Goal: Task Accomplishment & Management: Manage account settings

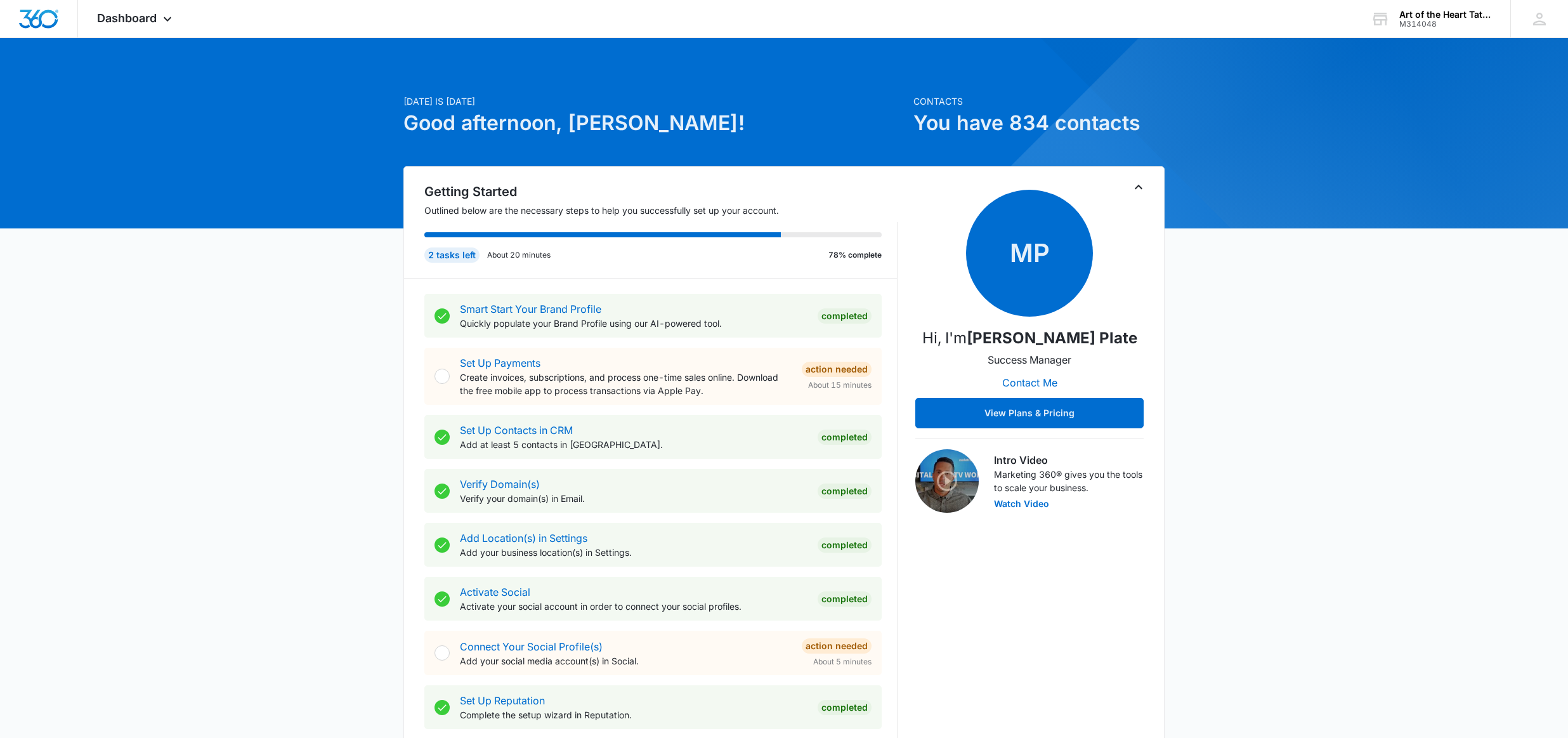
click at [1135, 188] on icon "Toggle Collapse" at bounding box center [1139, 187] width 8 height 5
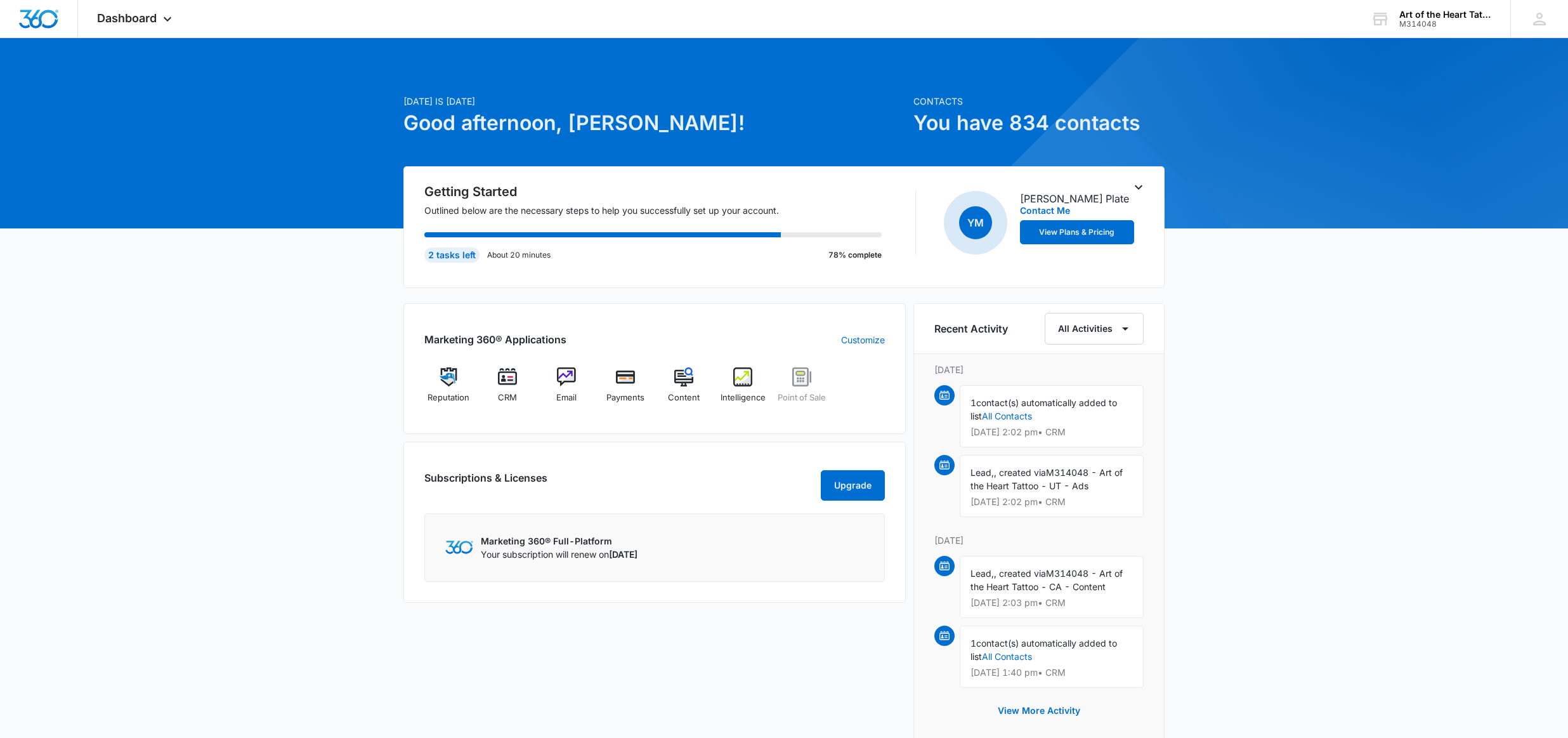
drag, startPoint x: 457, startPoint y: 255, endPoint x: 466, endPoint y: 256, distance: 9.1
click at [457, 255] on div "2 tasks left" at bounding box center [451, 255] width 55 height 15
drag, startPoint x: 506, startPoint y: 255, endPoint x: 527, endPoint y: 256, distance: 21.0
click at [507, 255] on p "About 20 minutes" at bounding box center [519, 255] width 63 height 11
click at [1448, 13] on div "Art of the Heart Tattoo" at bounding box center [1446, 14] width 93 height 10
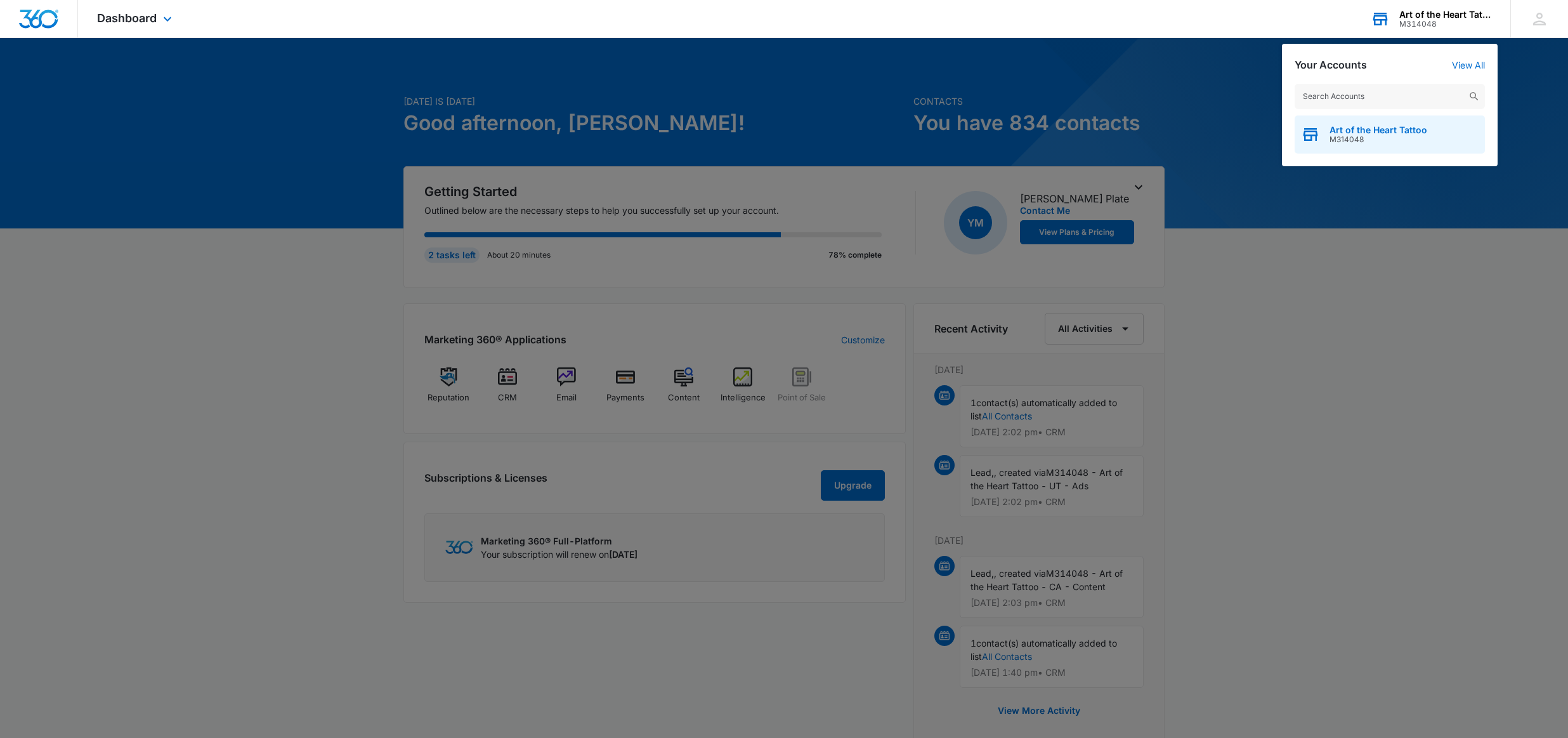
click at [1346, 136] on span "M314048" at bounding box center [1378, 139] width 98 height 9
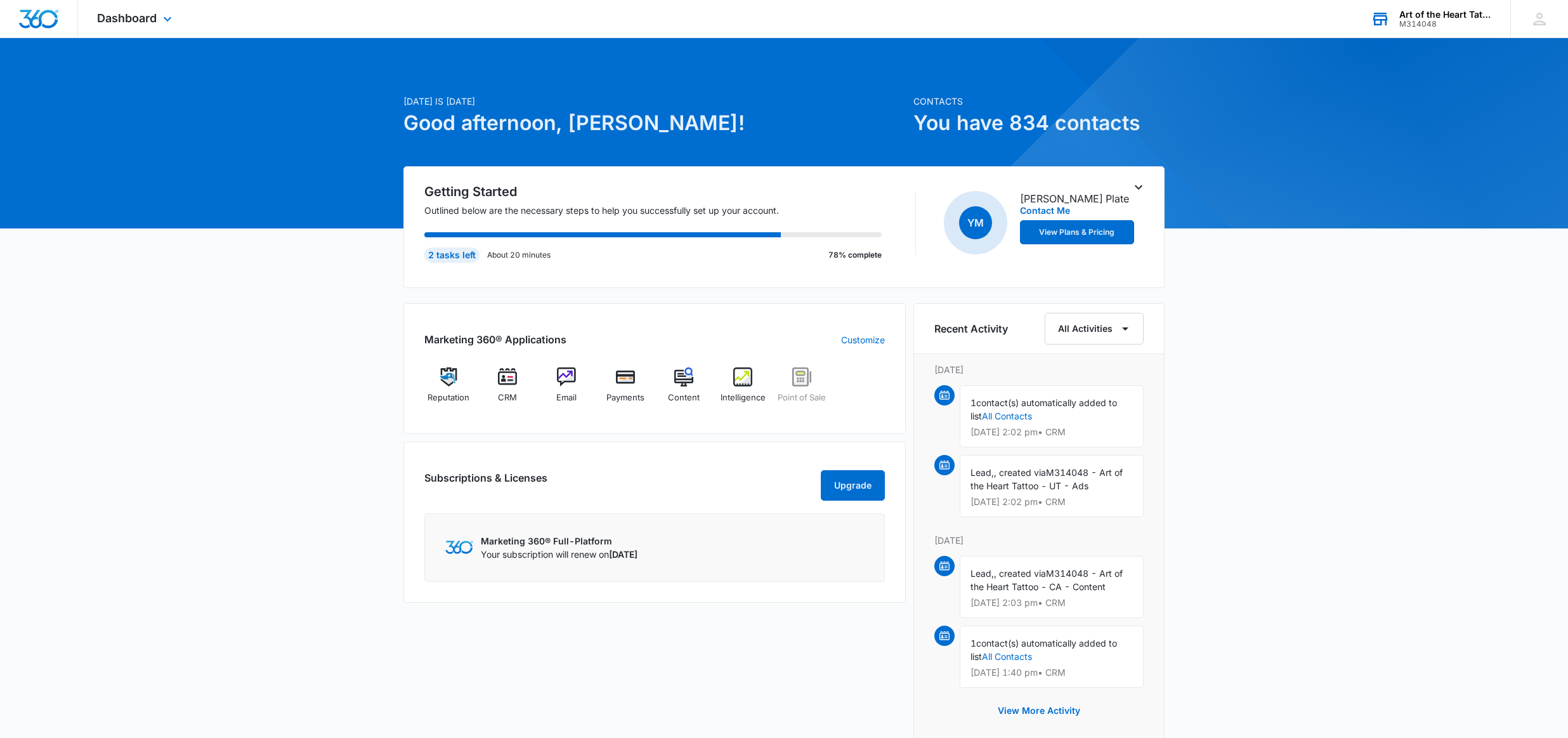
click at [1357, 137] on div "[DATE] is [DATE] Good afternoon, [PERSON_NAME]! Contacts You have 834 contacts …" at bounding box center [784, 521] width 1568 height 935
click at [1538, 14] on icon at bounding box center [1539, 19] width 19 height 19
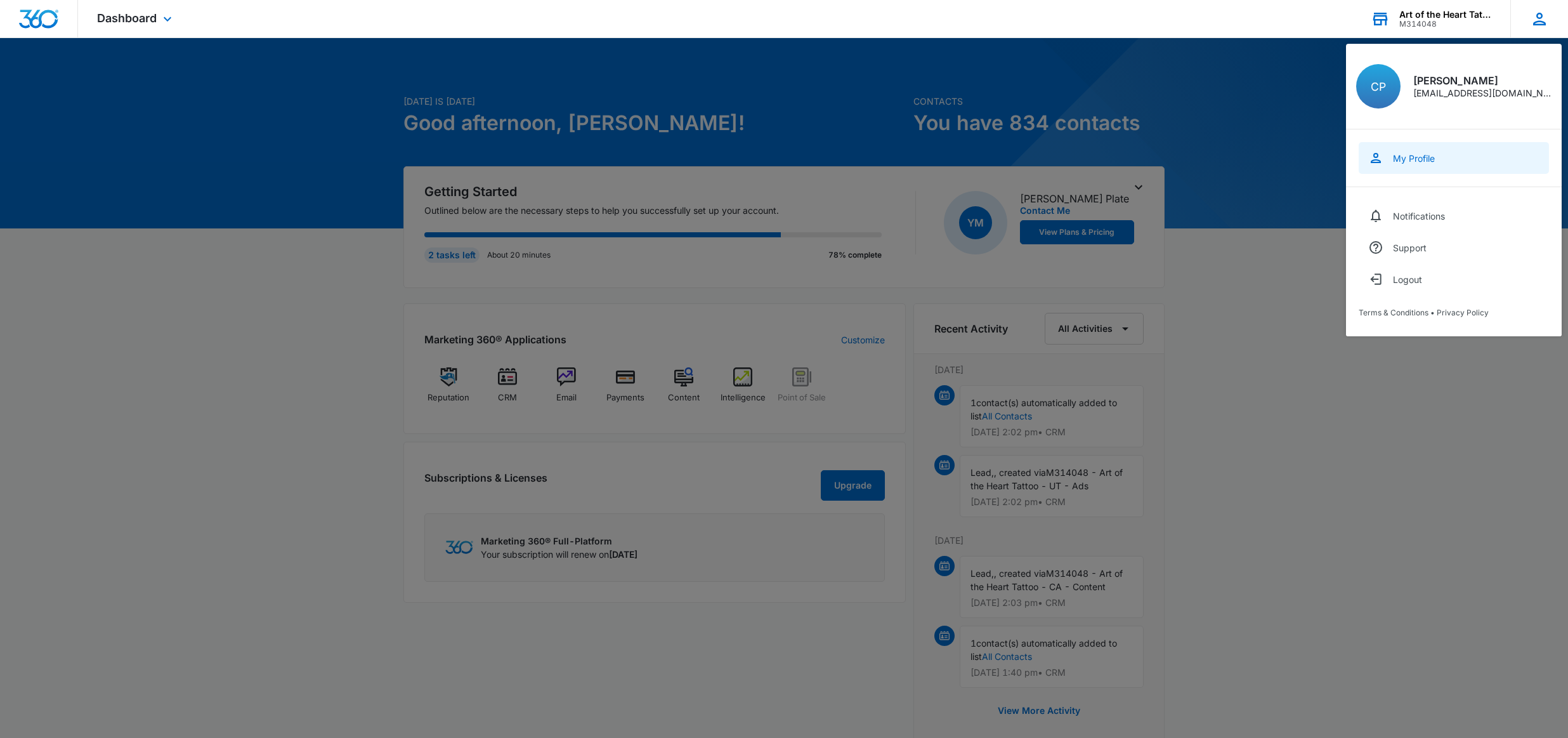
scroll to position [1, 0]
click at [1417, 156] on div "My Profile" at bounding box center [1414, 158] width 42 height 10
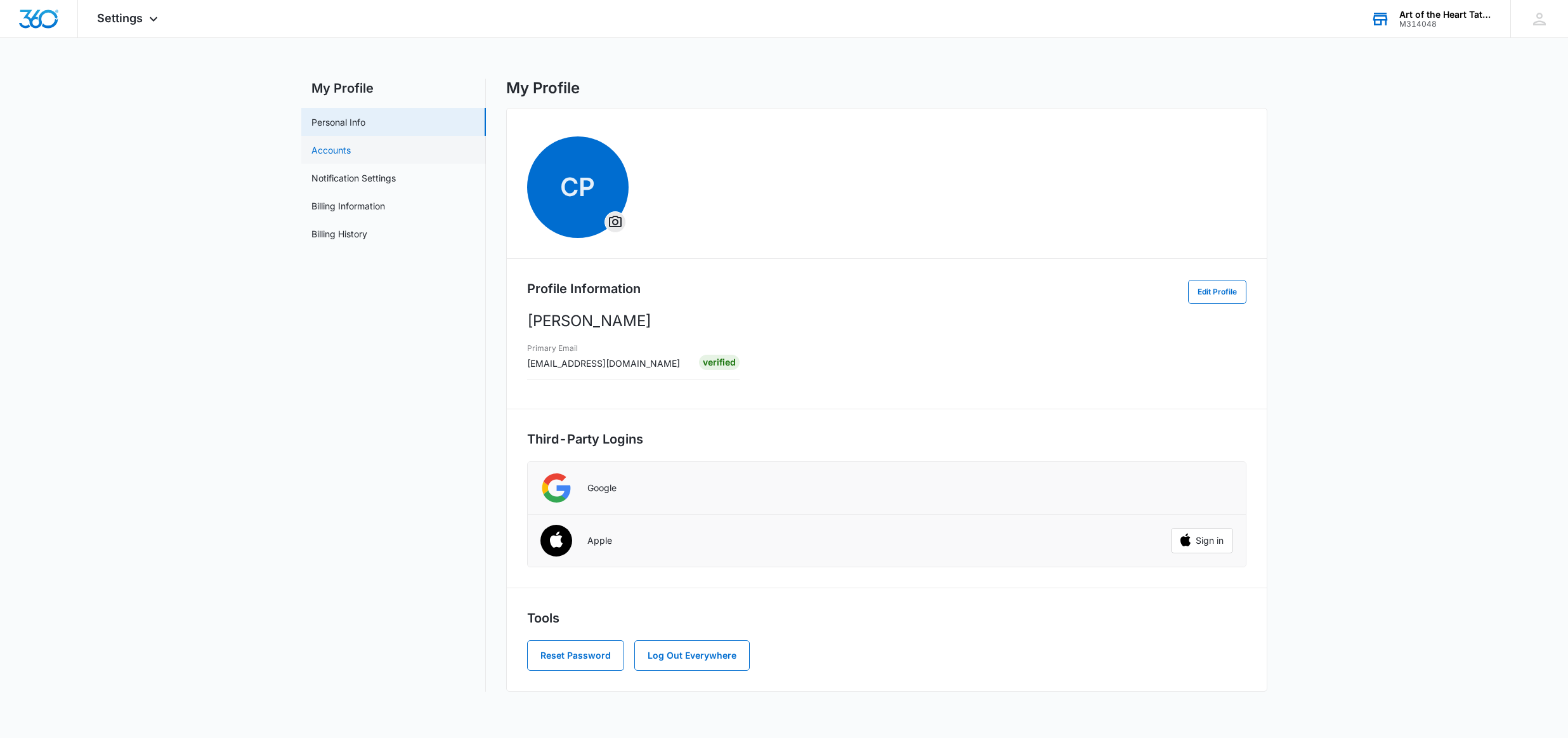
click at [351, 152] on link "Accounts" at bounding box center [331, 150] width 39 height 14
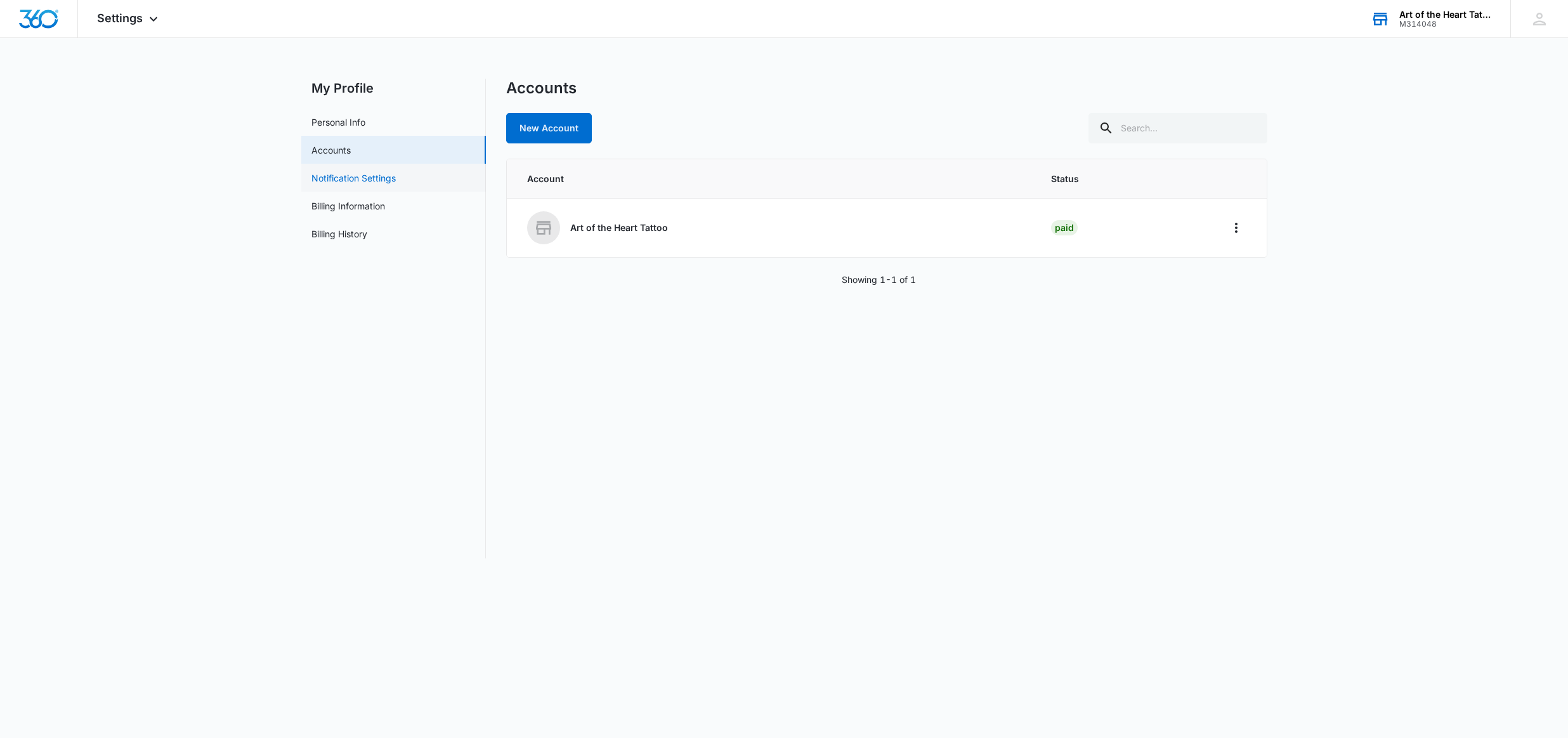
click at [335, 182] on link "Notification Settings" at bounding box center [353, 178] width 84 height 14
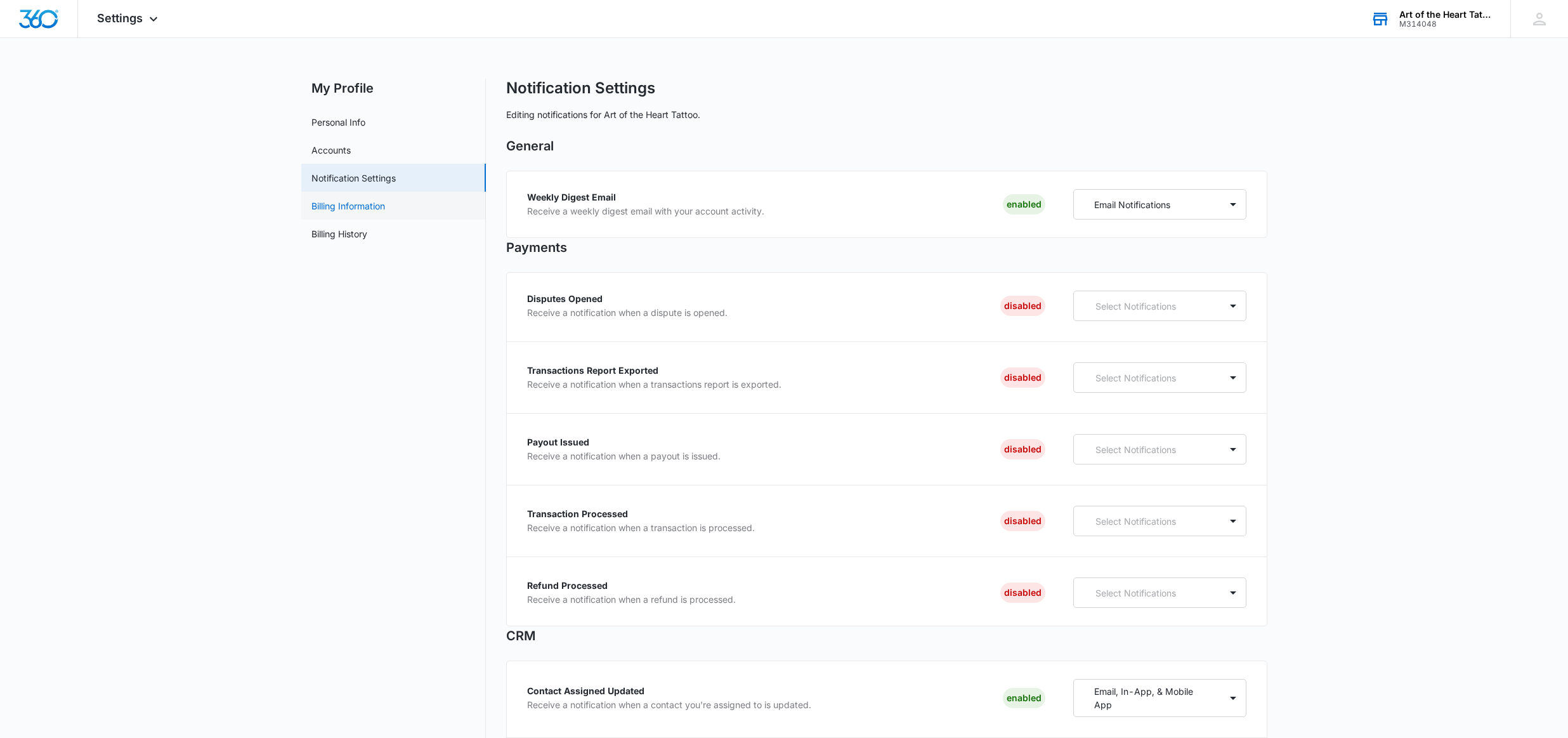
click at [363, 199] on link "Billing Information" at bounding box center [348, 206] width 74 height 14
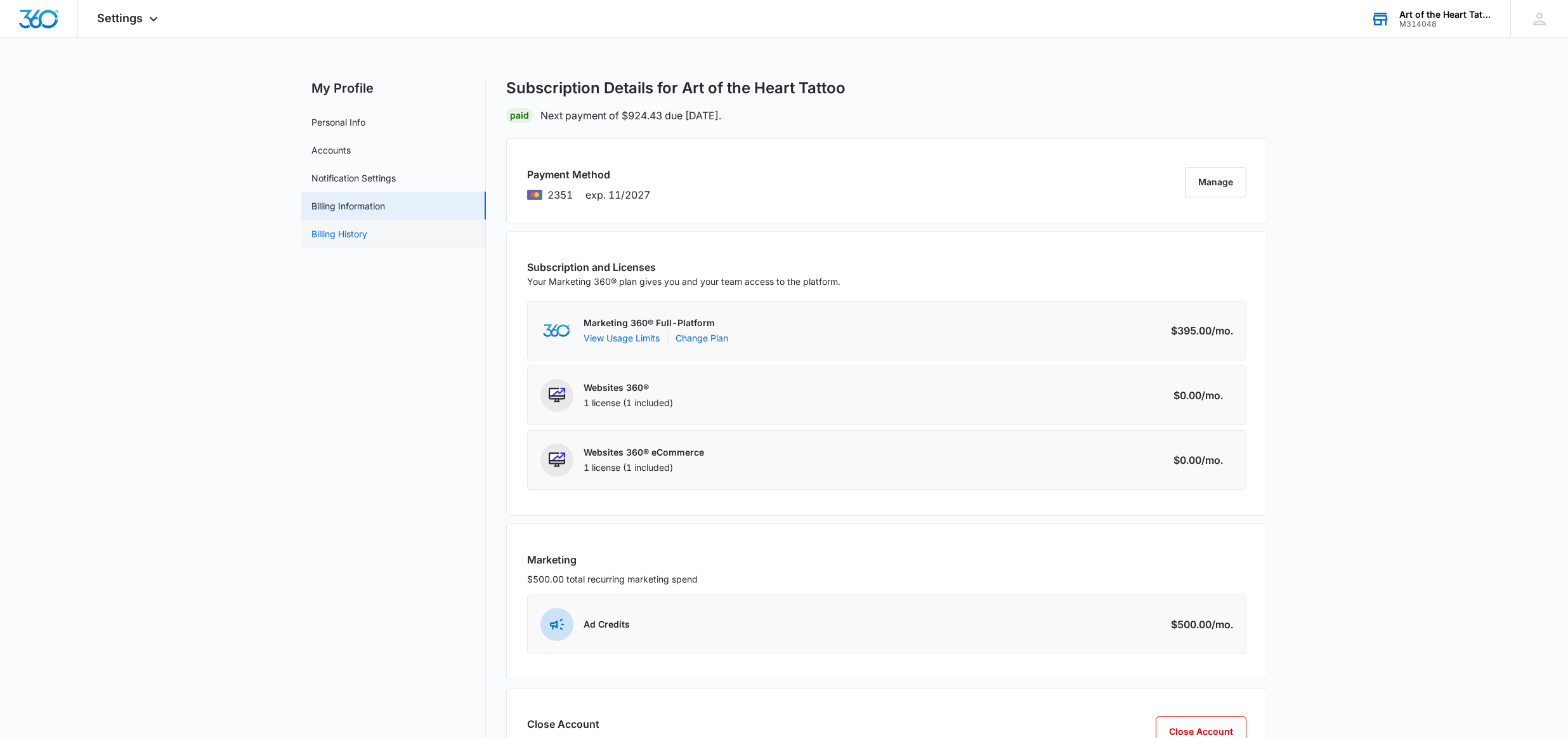
click at [364, 235] on link "Billing History" at bounding box center [339, 234] width 56 height 14
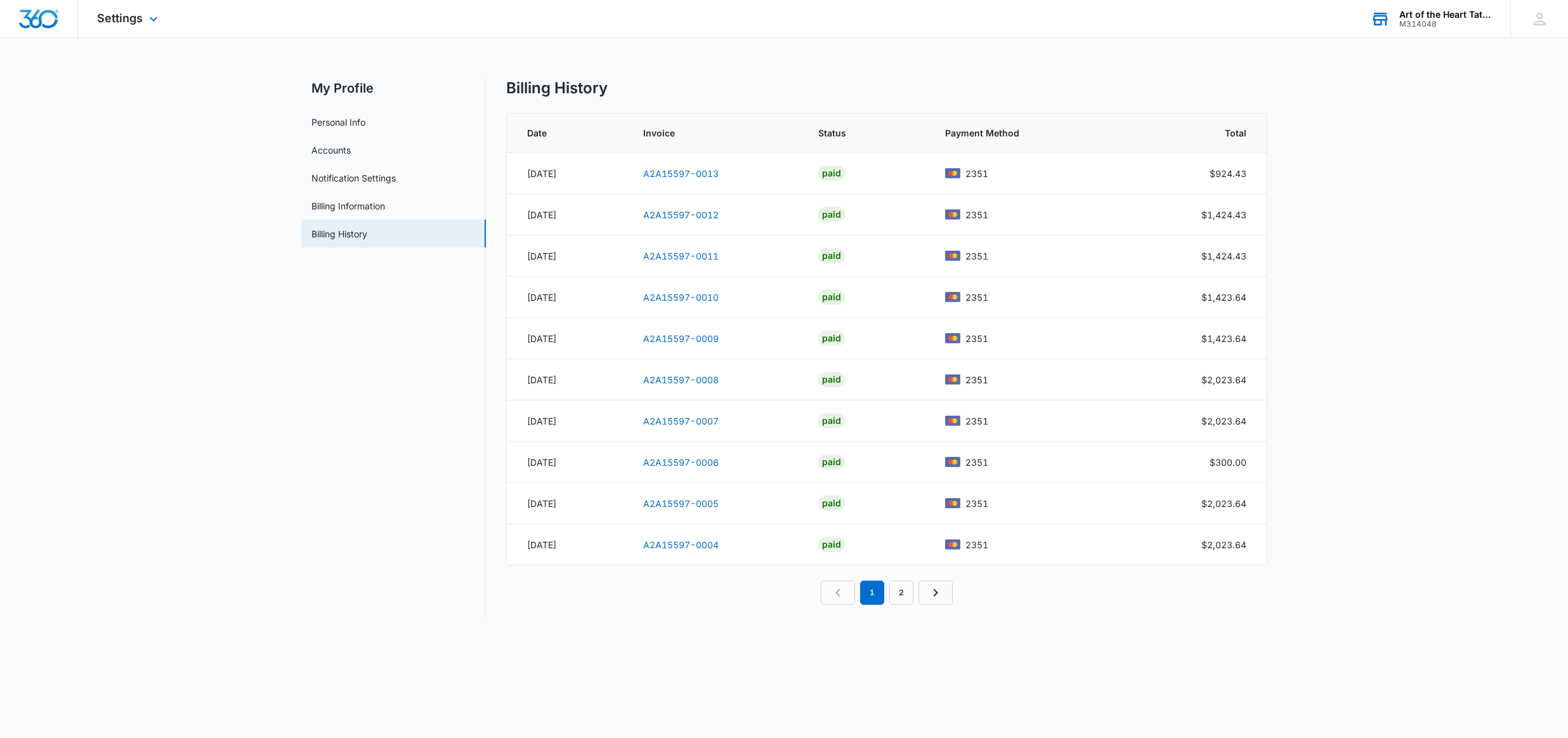
click at [42, 11] on img "Dashboard" at bounding box center [38, 19] width 41 height 19
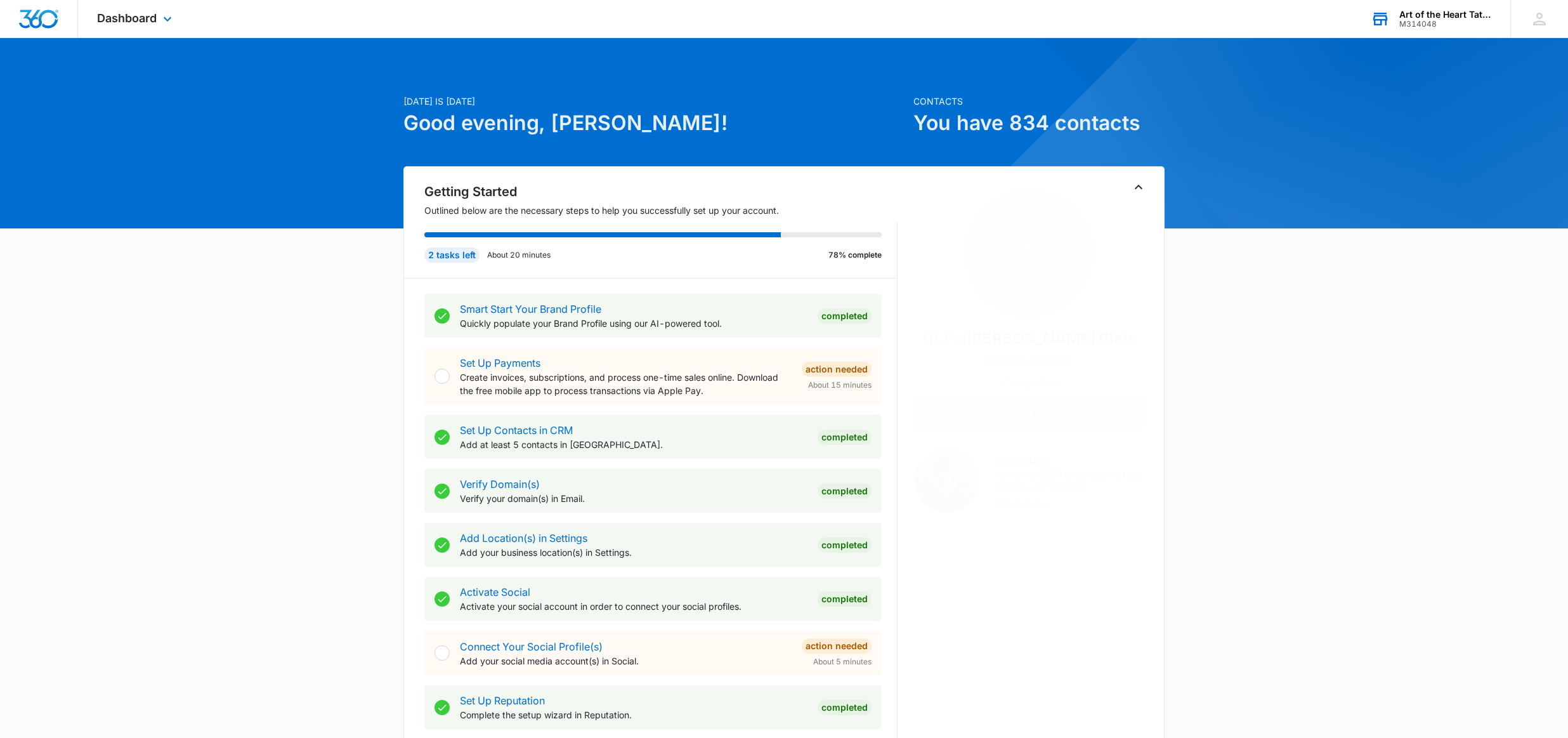
click at [42, 11] on img "Dashboard" at bounding box center [38, 19] width 41 height 19
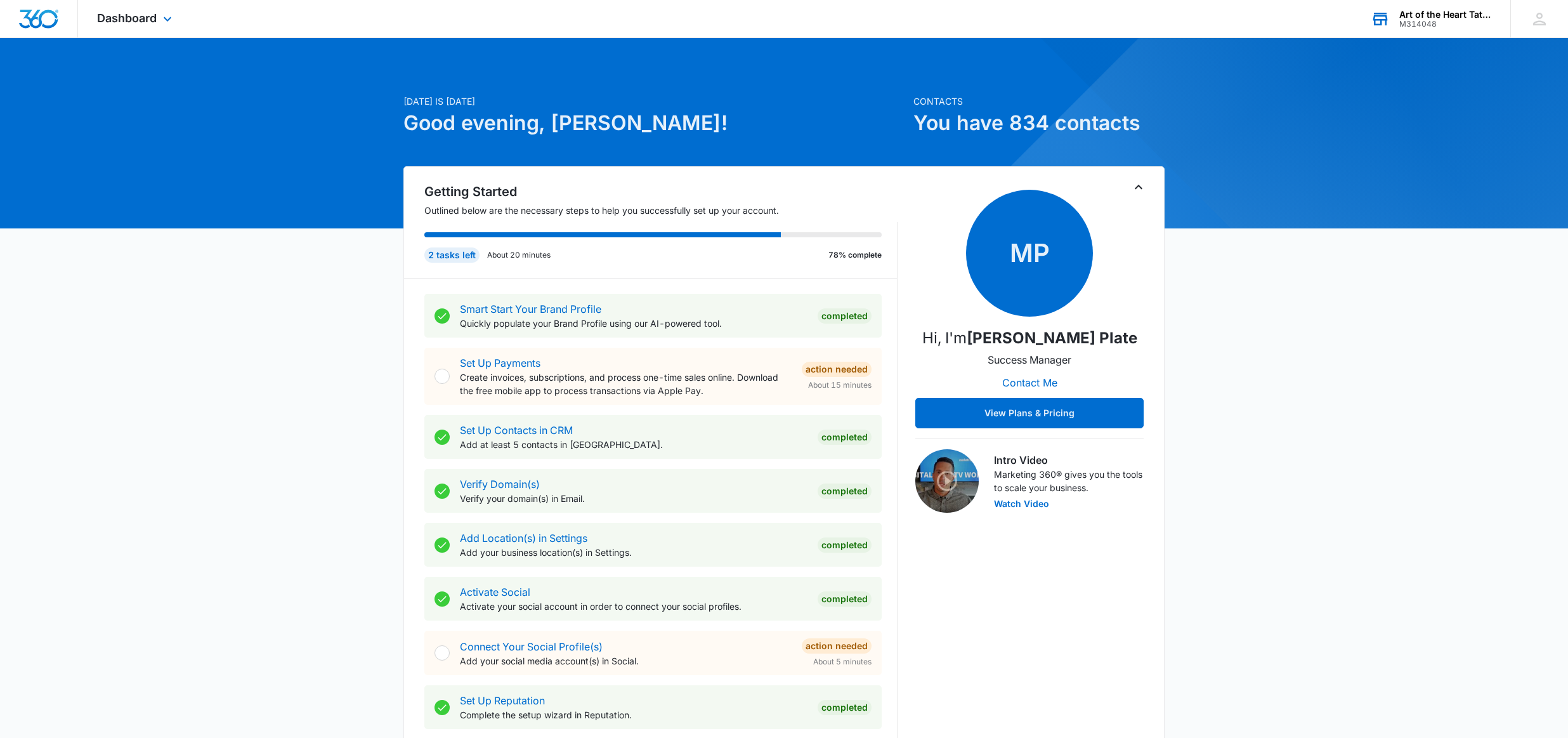
click at [42, 11] on img "Dashboard" at bounding box center [38, 19] width 41 height 19
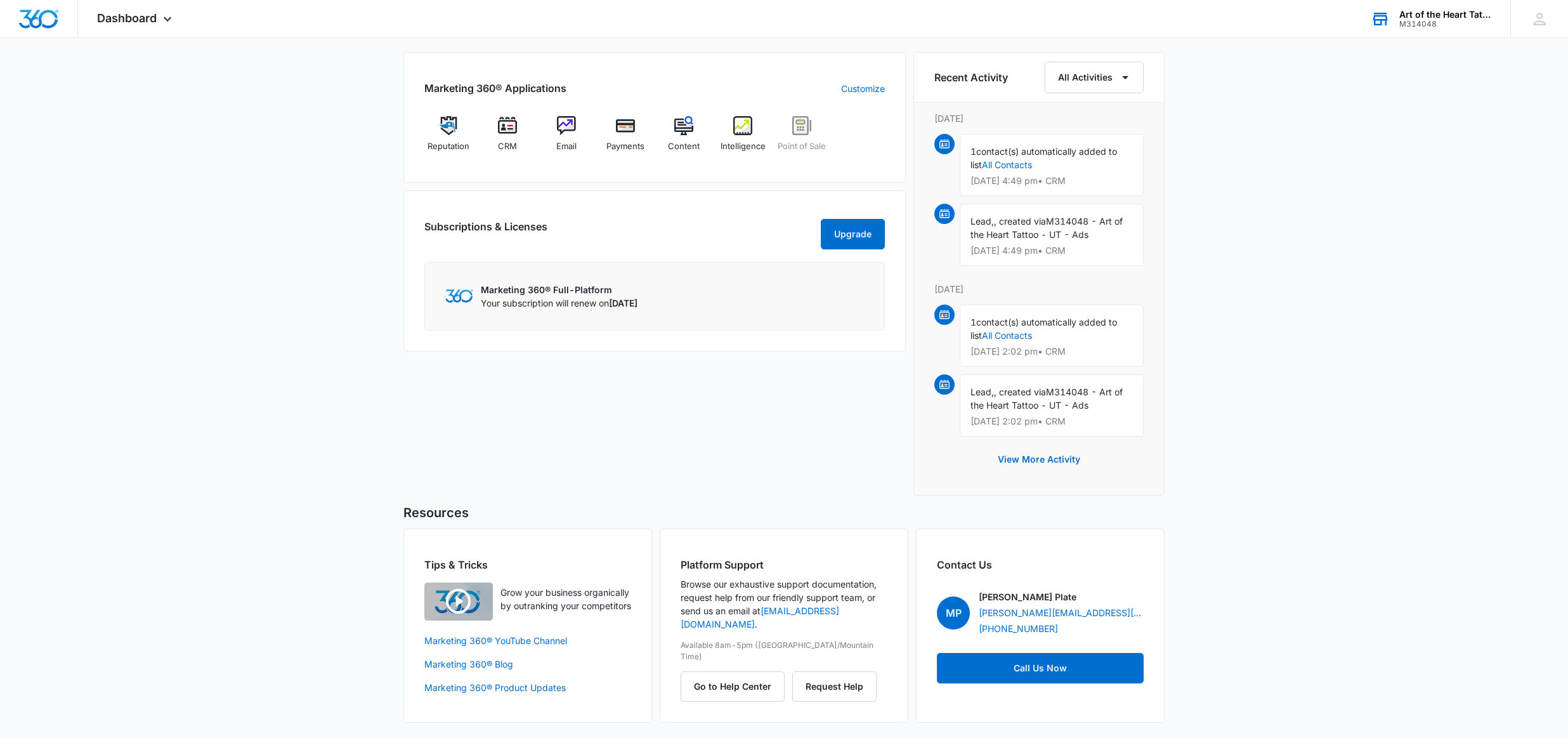
scroll to position [775, 0]
click at [583, 310] on p "Your subscription will renew on [DATE]" at bounding box center [559, 303] width 157 height 14
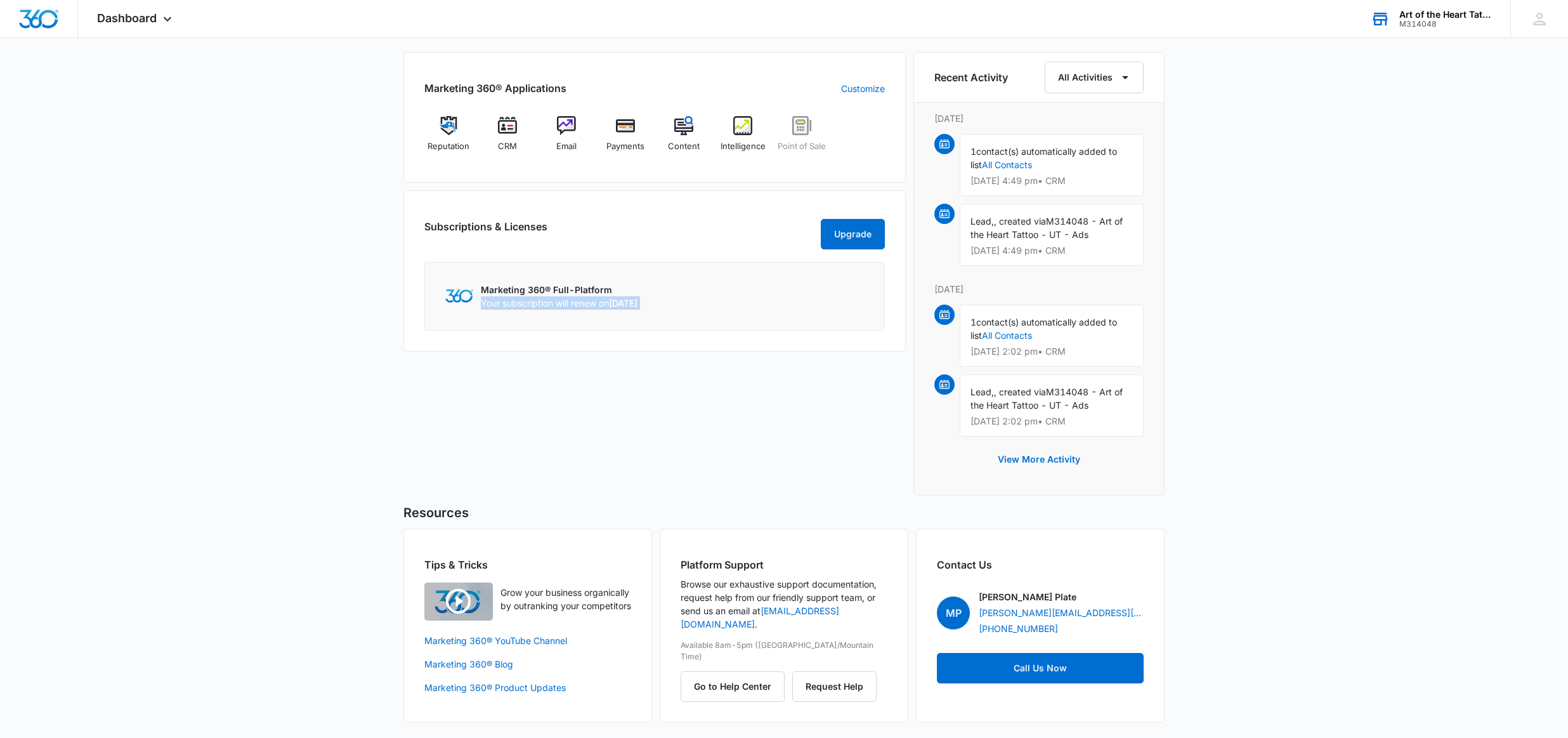
click at [415, 343] on div "Subscriptions & Licenses Upgrade Marketing 360® Full-Platform Your subscription…" at bounding box center [655, 271] width 503 height 161
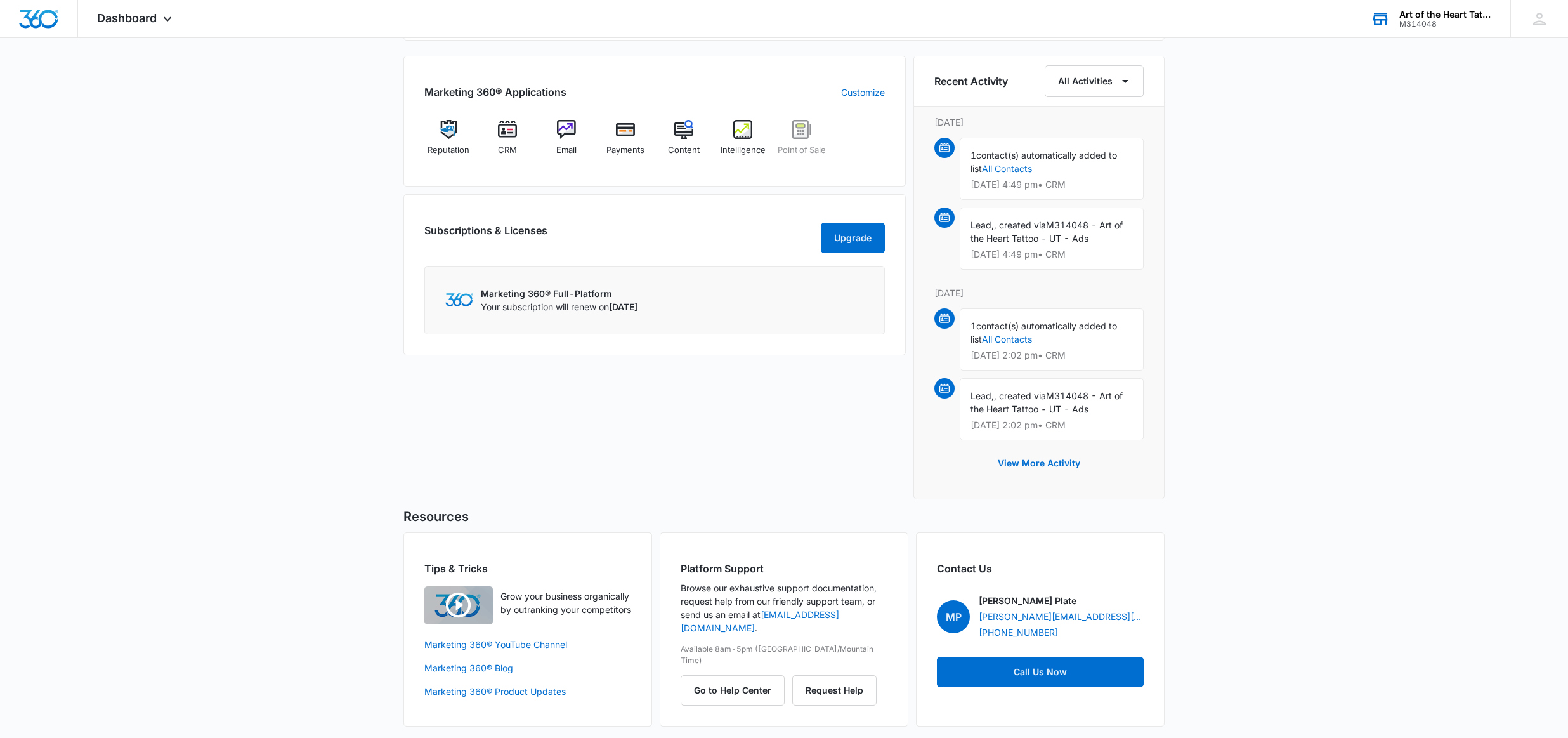
scroll to position [770, 0]
click at [556, 301] on p "Marketing 360® Full-Platform" at bounding box center [559, 294] width 157 height 14
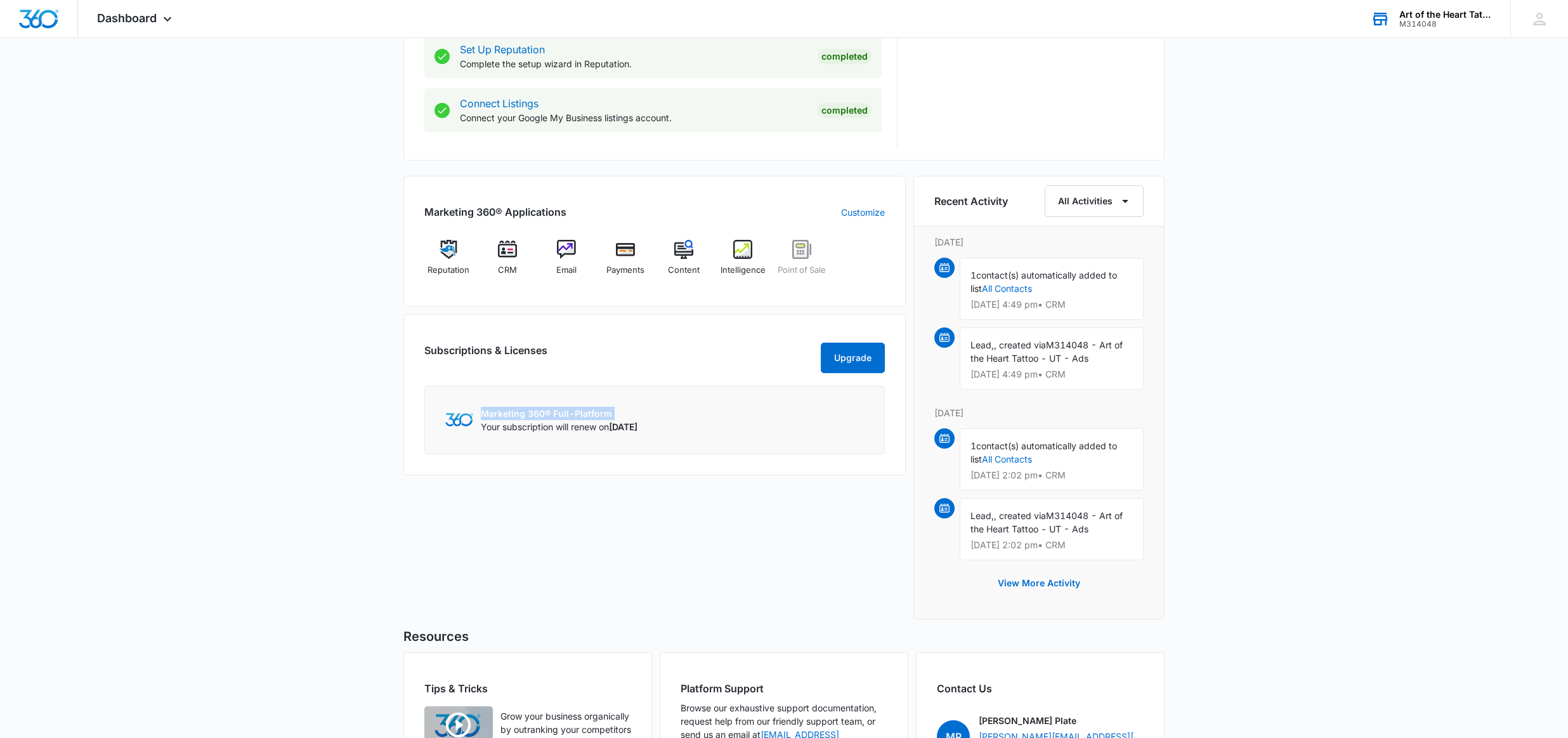
scroll to position [643, 0]
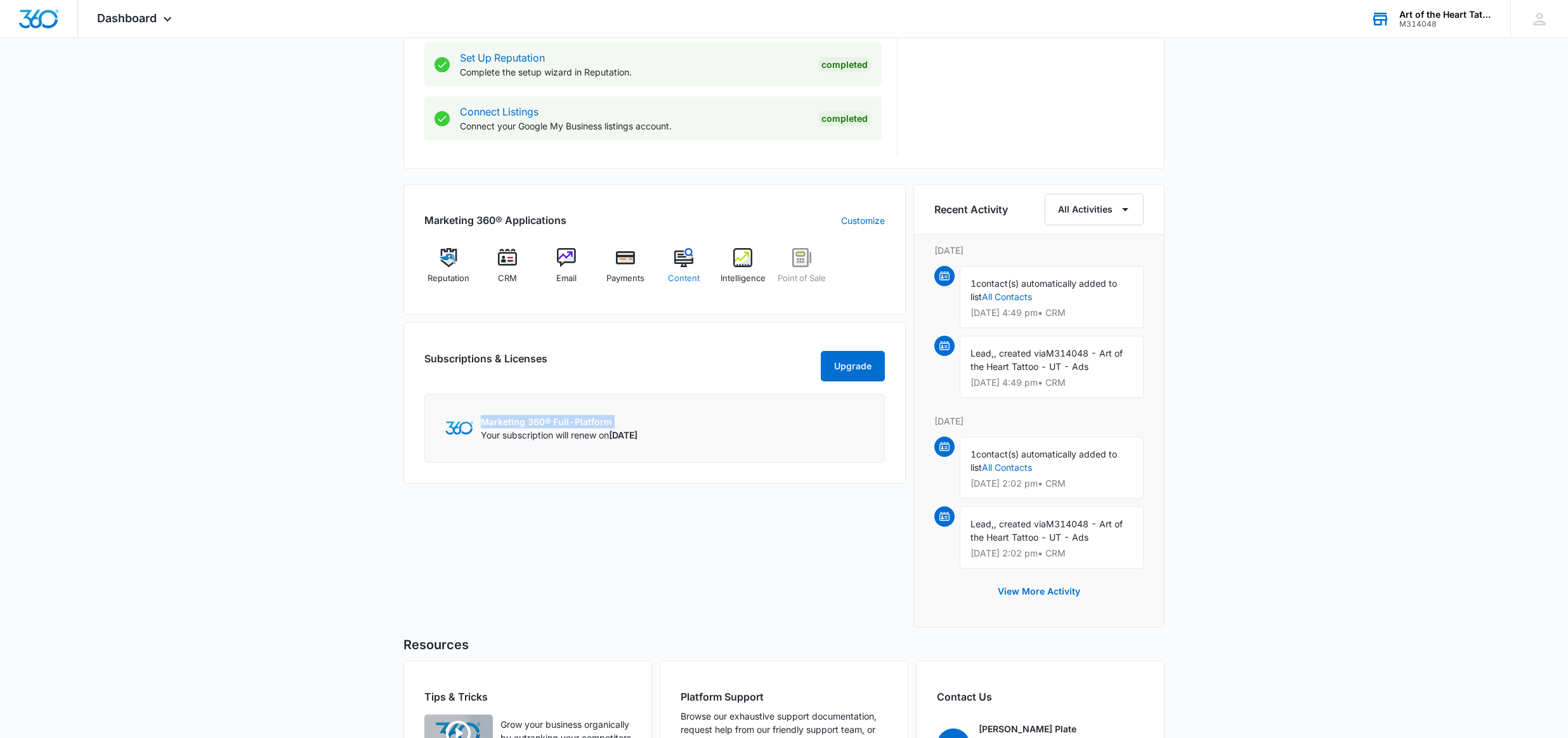
click at [683, 254] on img at bounding box center [684, 258] width 19 height 19
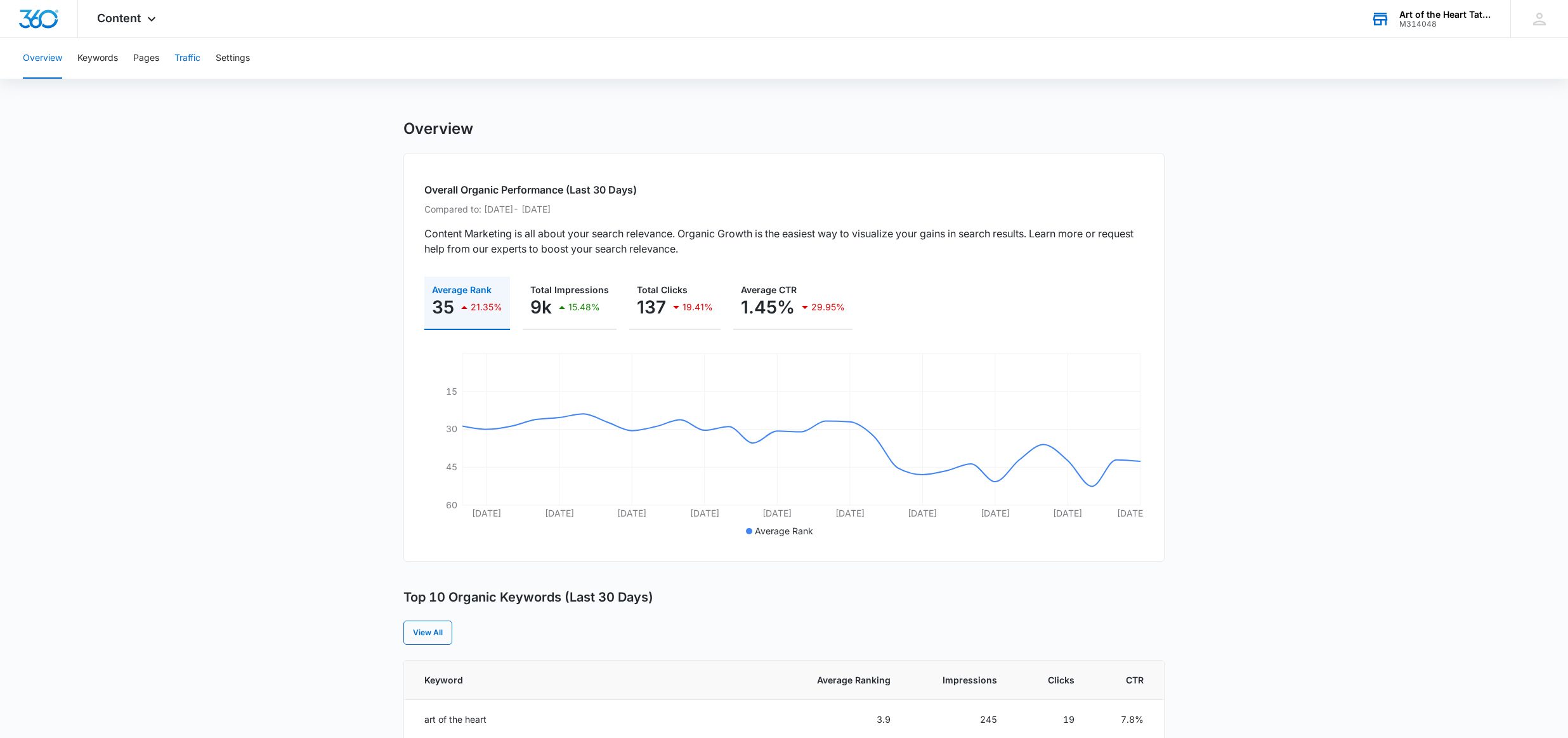
click at [190, 57] on button "Traffic" at bounding box center [187, 58] width 26 height 41
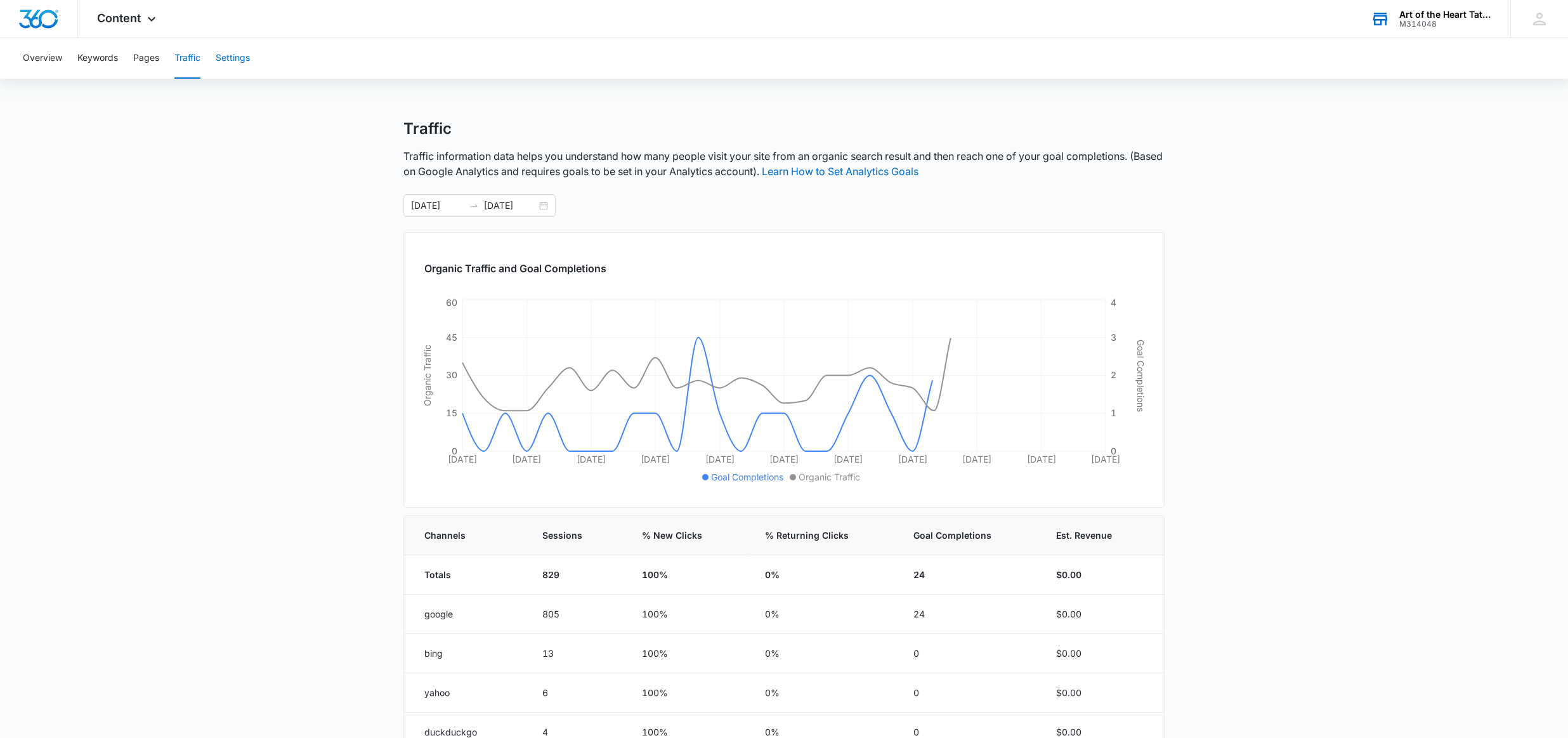
click at [234, 61] on button "Settings" at bounding box center [232, 58] width 34 height 41
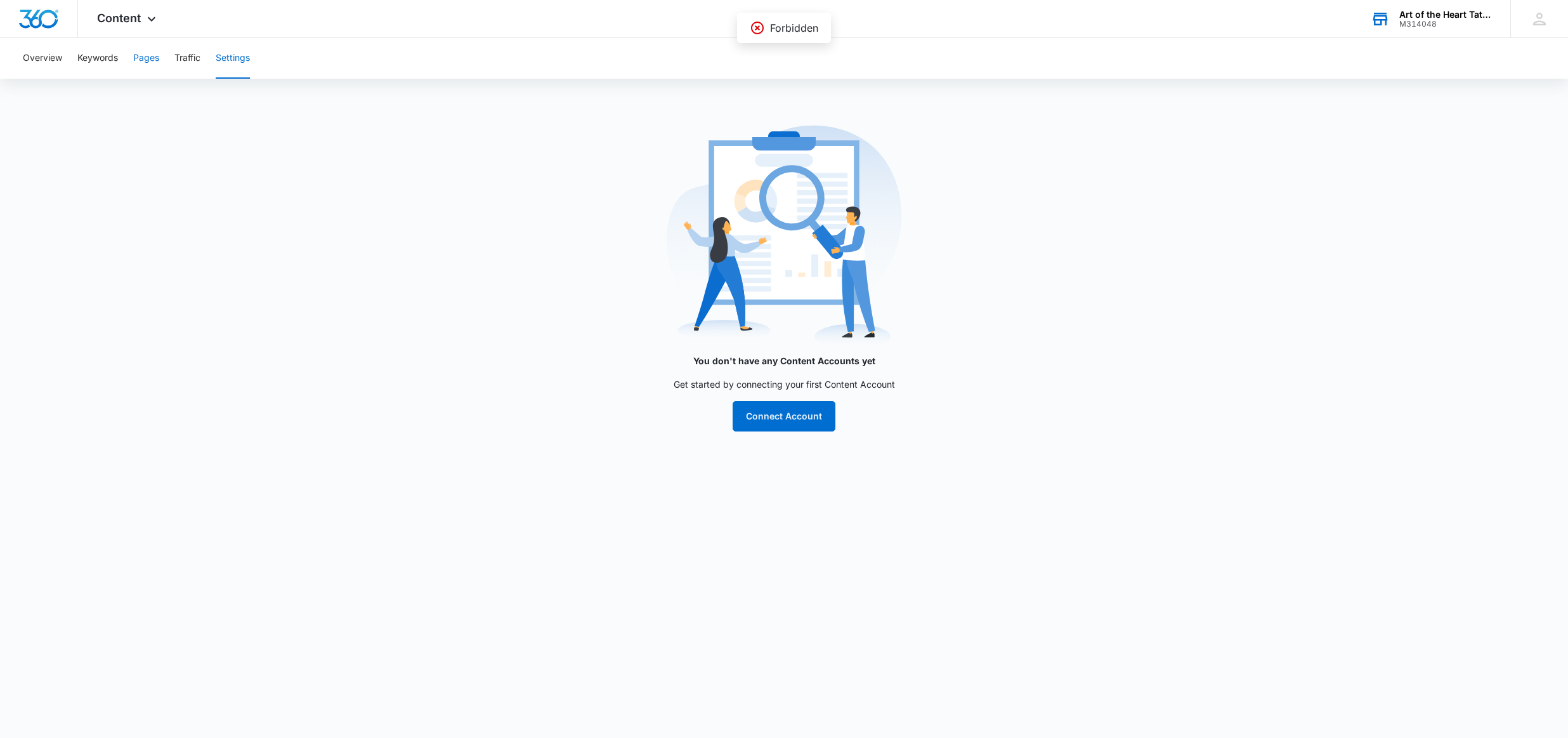
click at [150, 64] on button "Pages" at bounding box center [146, 58] width 26 height 41
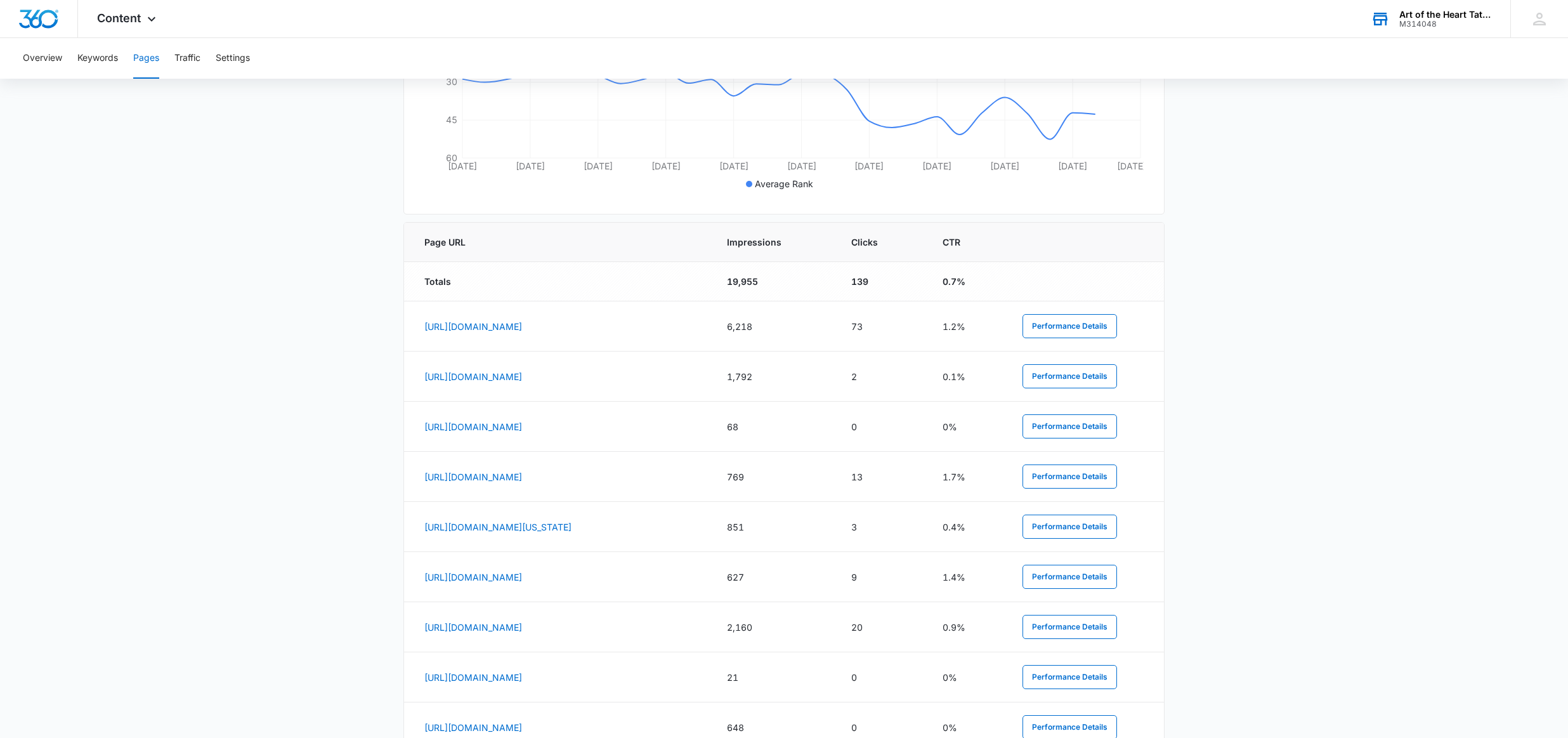
scroll to position [392, 0]
click at [522, 322] on link "[URL][DOMAIN_NAME]" at bounding box center [473, 326] width 98 height 10
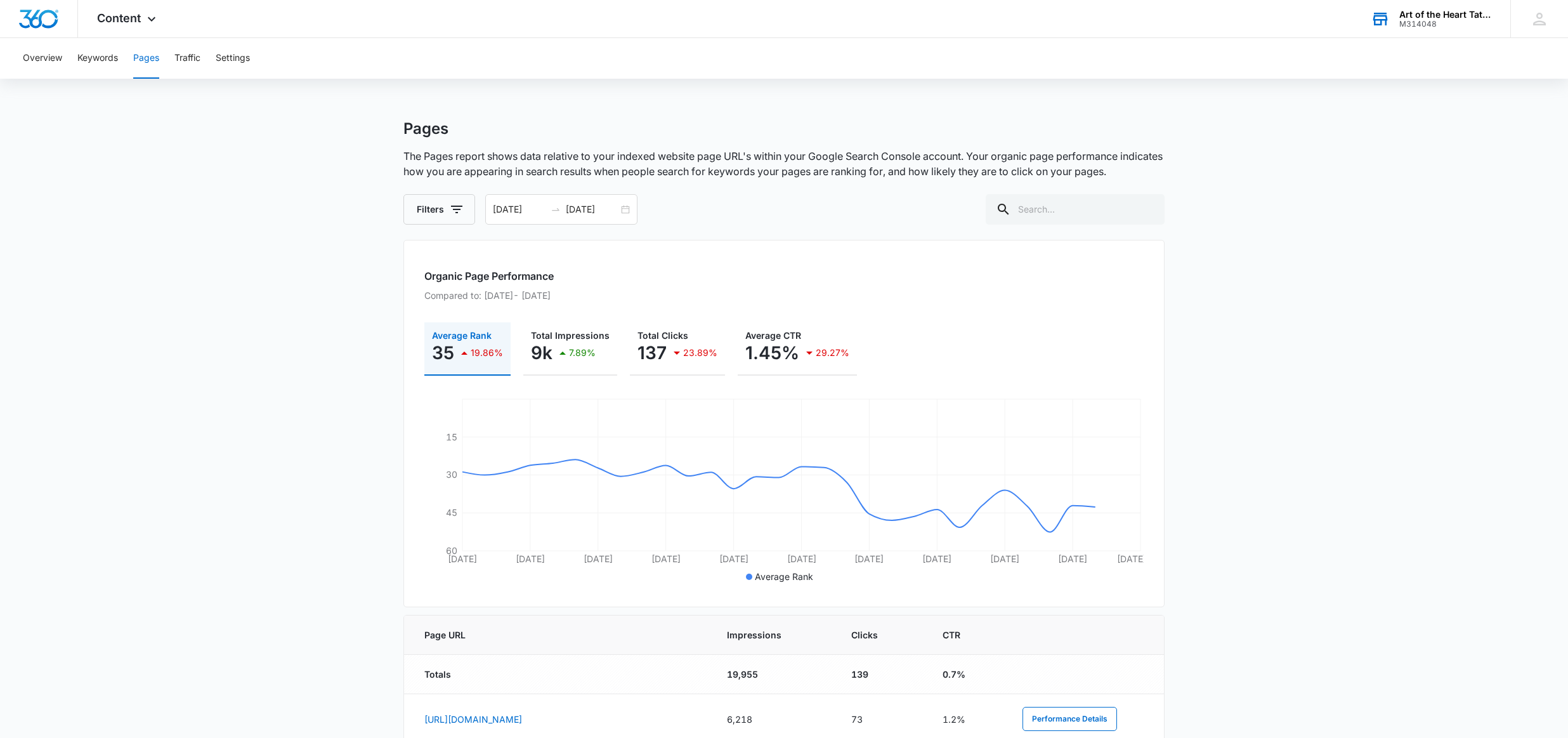
scroll to position [0, 0]
click at [47, 59] on button "Overview" at bounding box center [42, 58] width 39 height 41
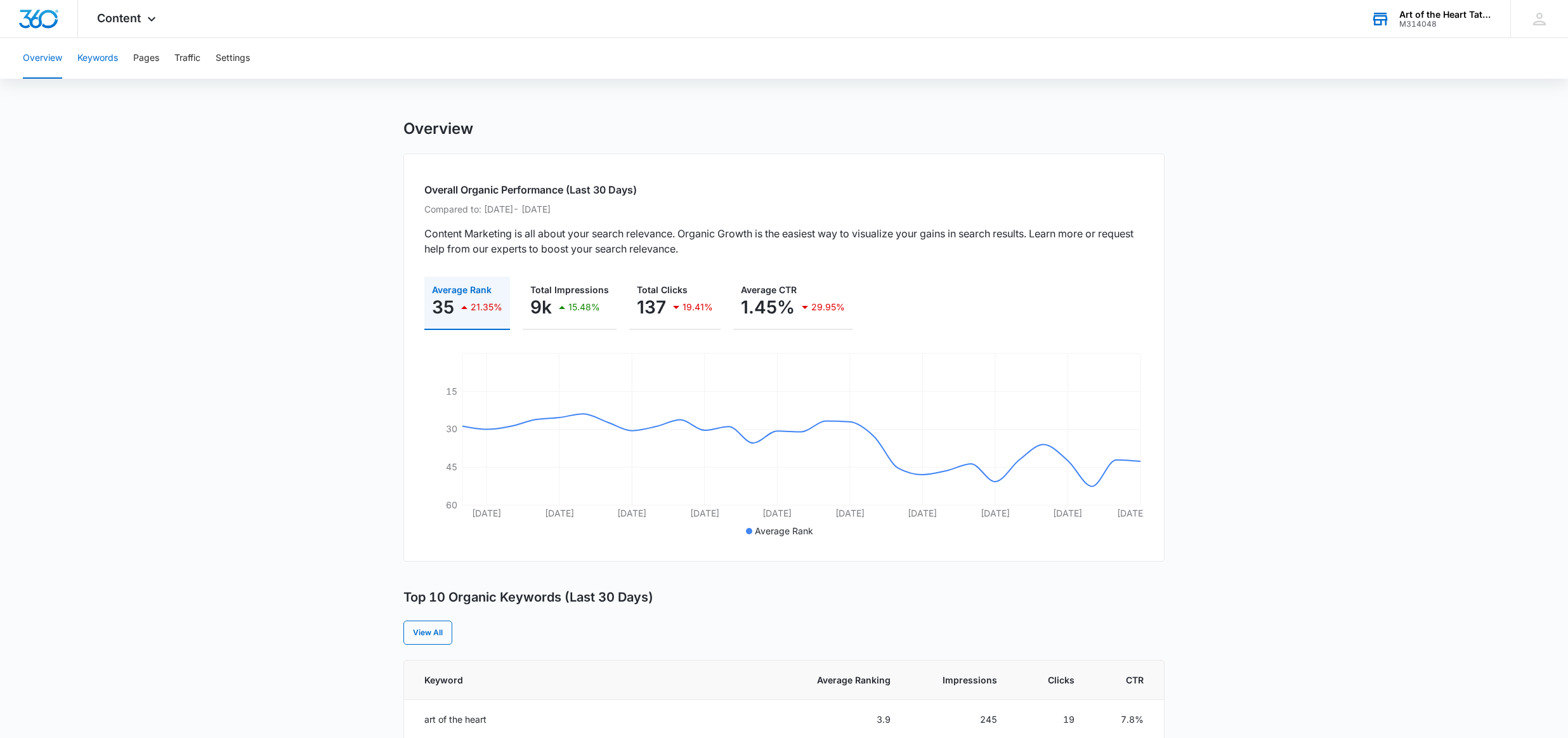
click at [87, 64] on button "Keywords" at bounding box center [98, 58] width 41 height 41
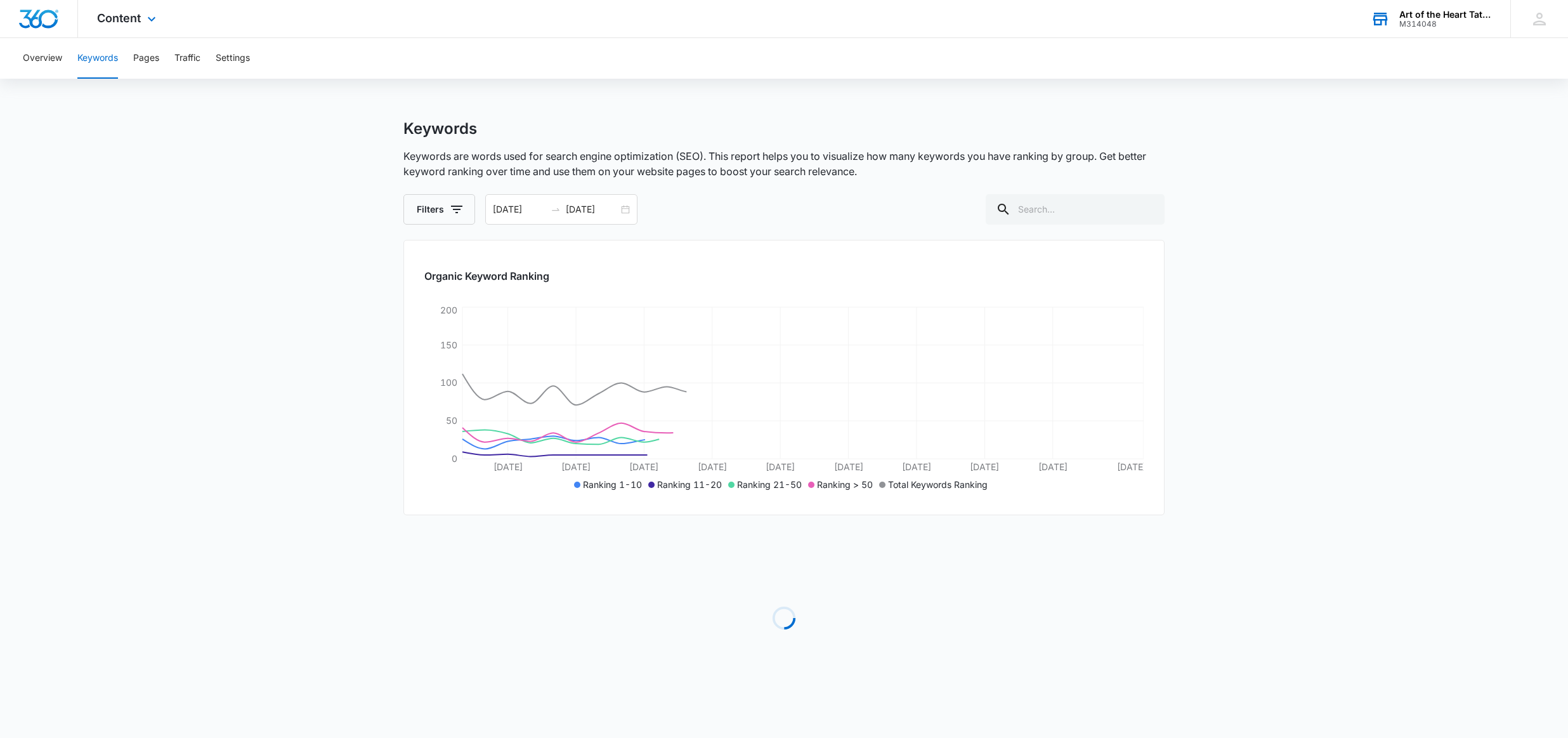
click at [113, 26] on div "Content Apps Reputation CRM Email Payments POS Content Intelligence Brand" at bounding box center [127, 18] width 100 height 38
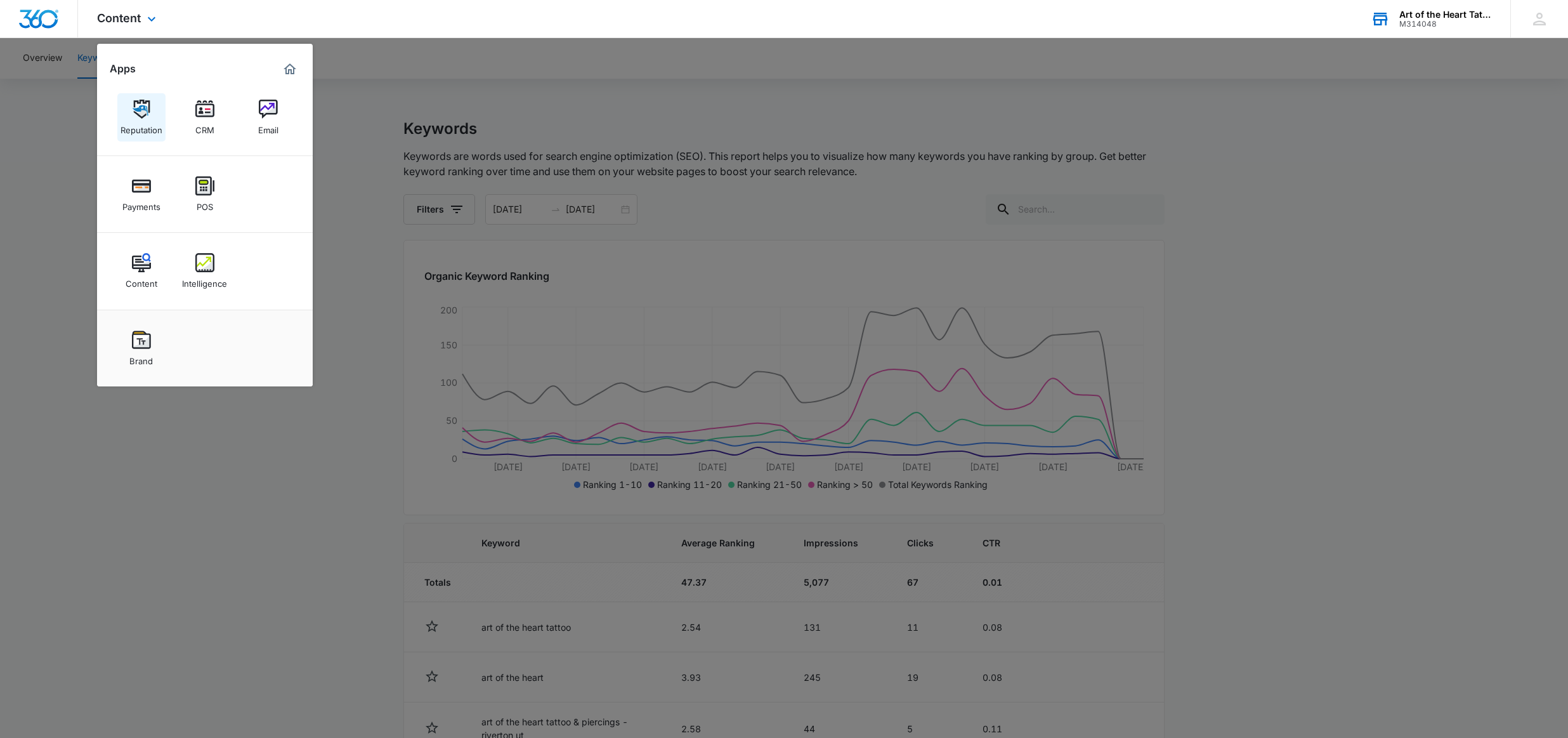
scroll to position [2, 0]
click at [140, 103] on img at bounding box center [142, 109] width 19 height 19
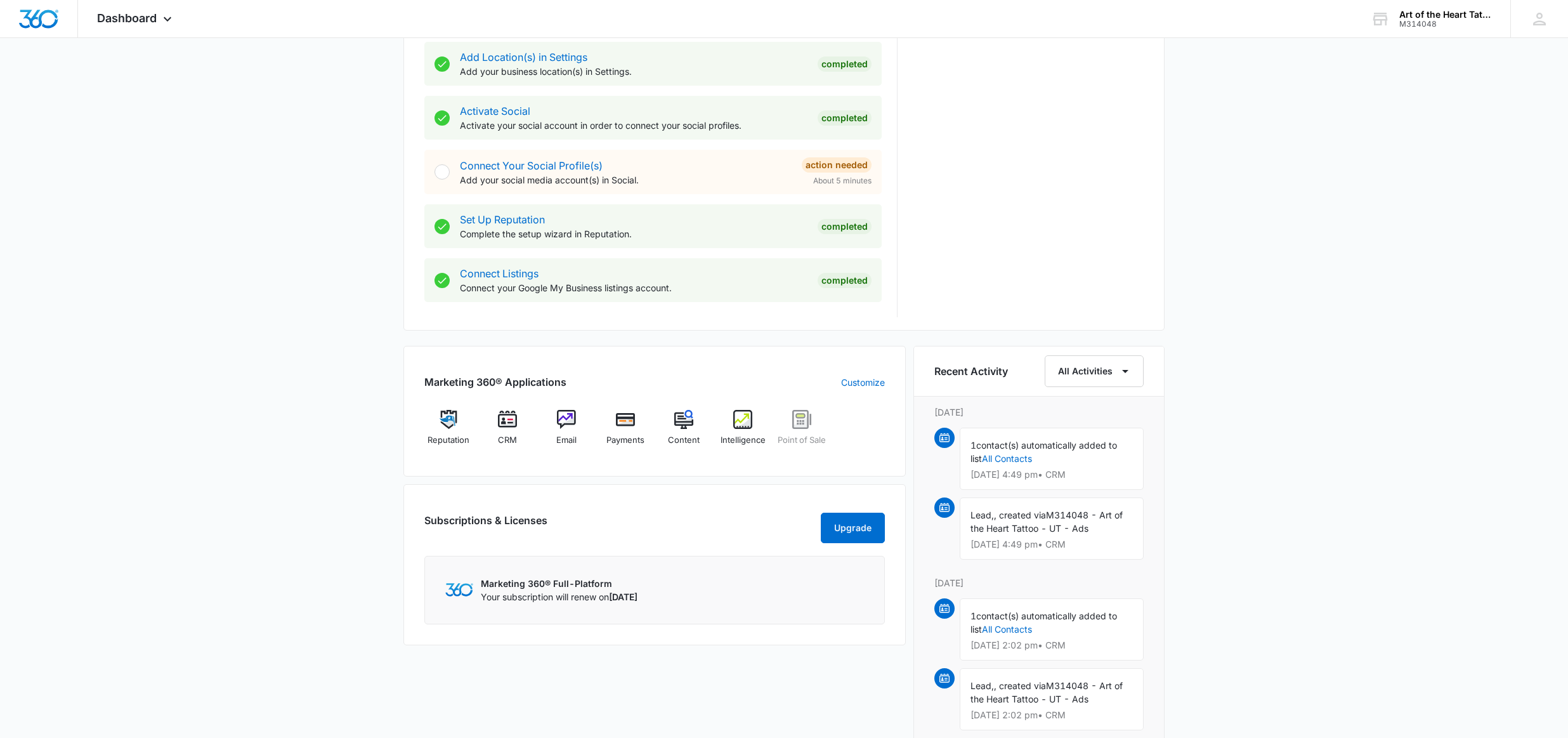
scroll to position [478, 0]
click at [1116, 379] on button "All Activities" at bounding box center [1094, 374] width 99 height 32
click at [1093, 414] on div "All Activities" at bounding box center [1086, 415] width 50 height 9
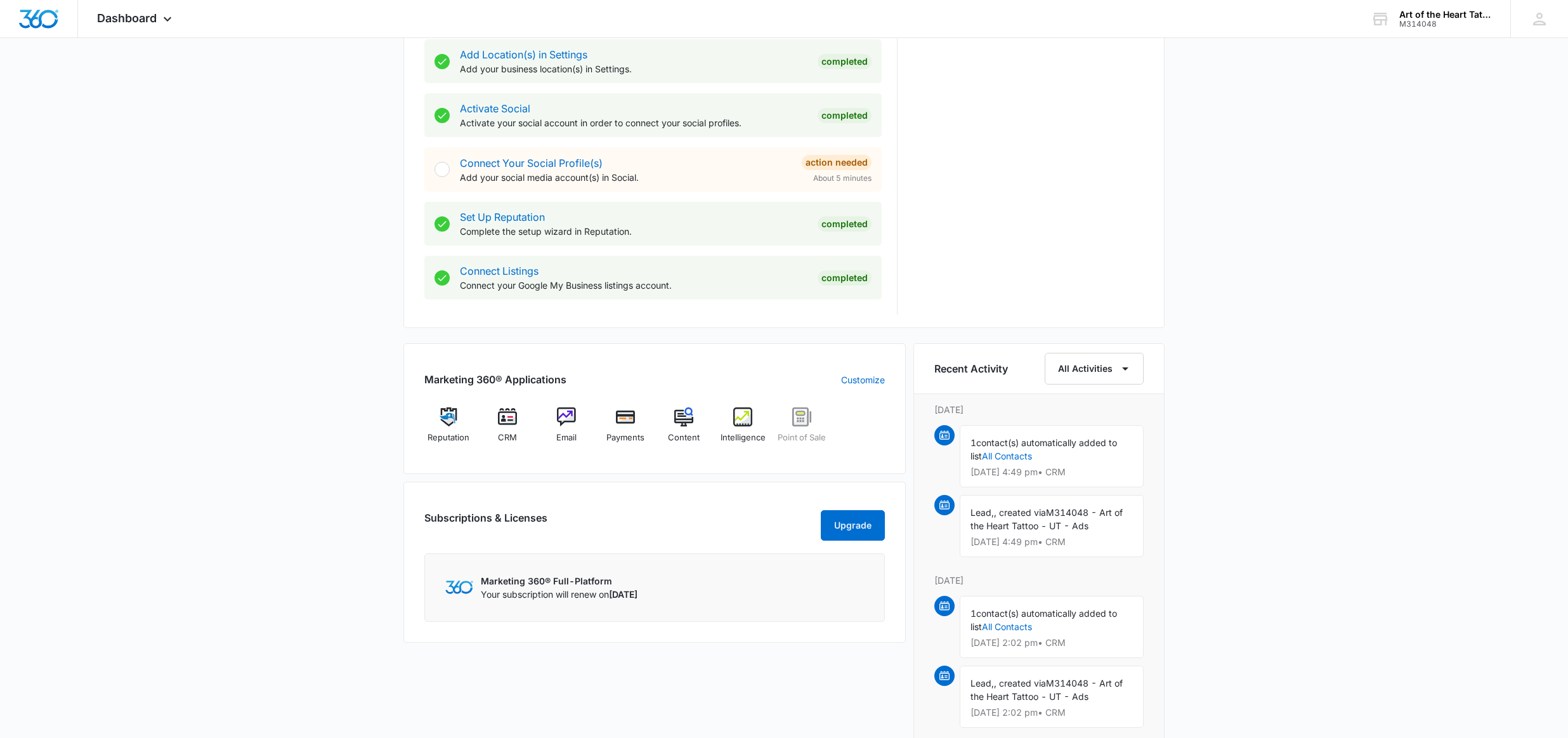
scroll to position [454, 0]
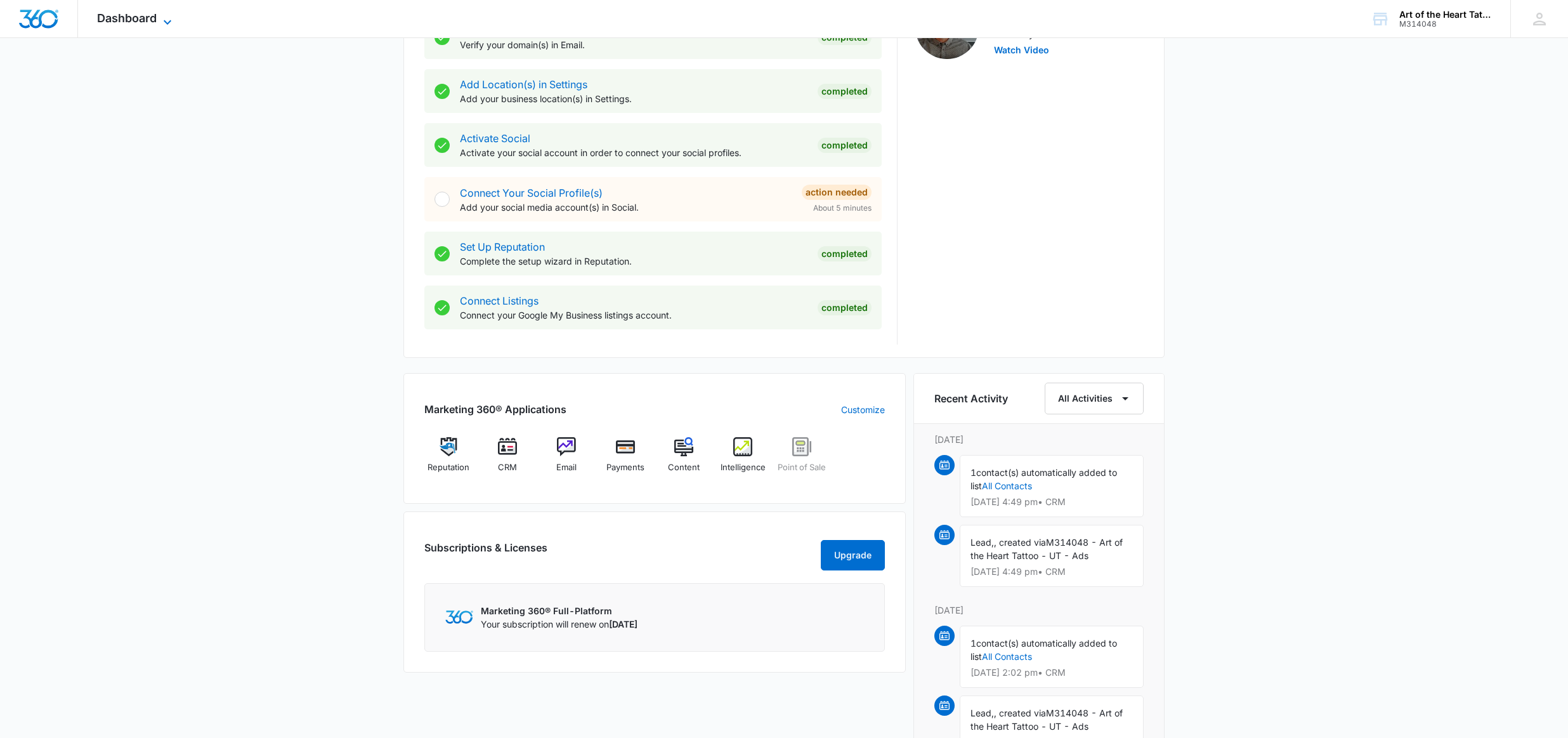
click at [148, 23] on span "Dashboard" at bounding box center [126, 18] width 59 height 14
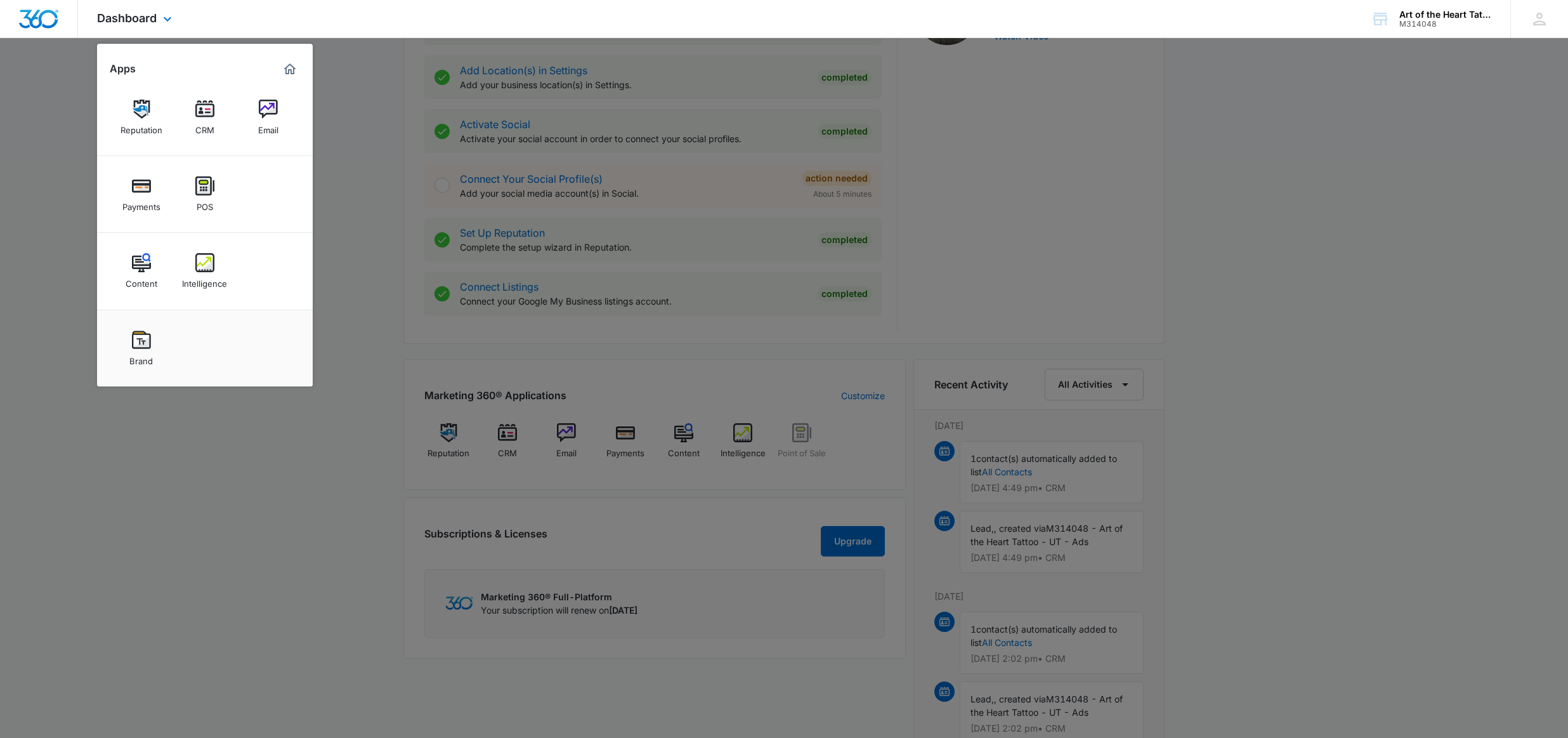
scroll to position [472, 0]
click at [201, 187] on img at bounding box center [205, 186] width 19 height 19
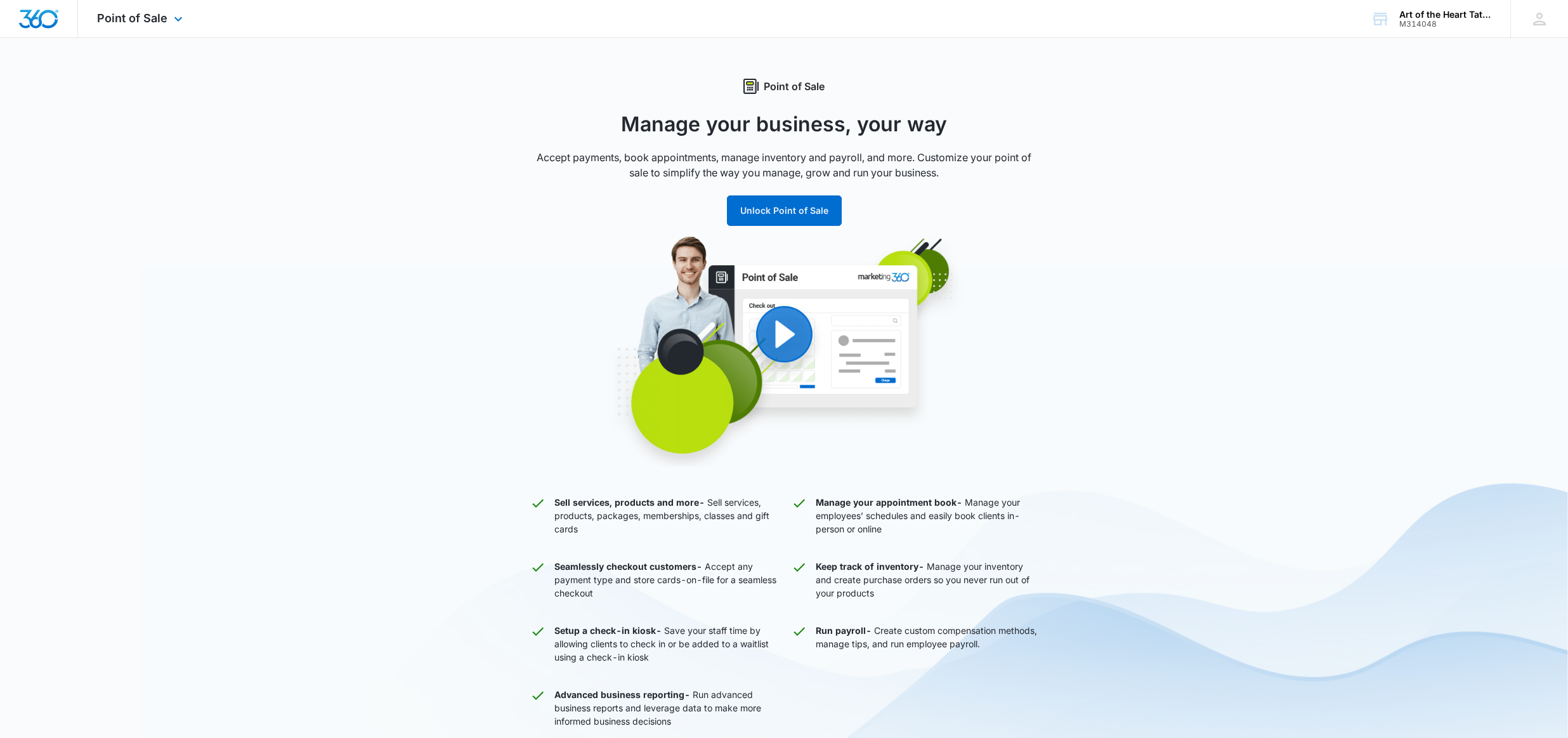
drag, startPoint x: 130, startPoint y: 21, endPoint x: 169, endPoint y: 50, distance: 48.6
click at [130, 21] on span "Point of Sale" at bounding box center [132, 18] width 70 height 14
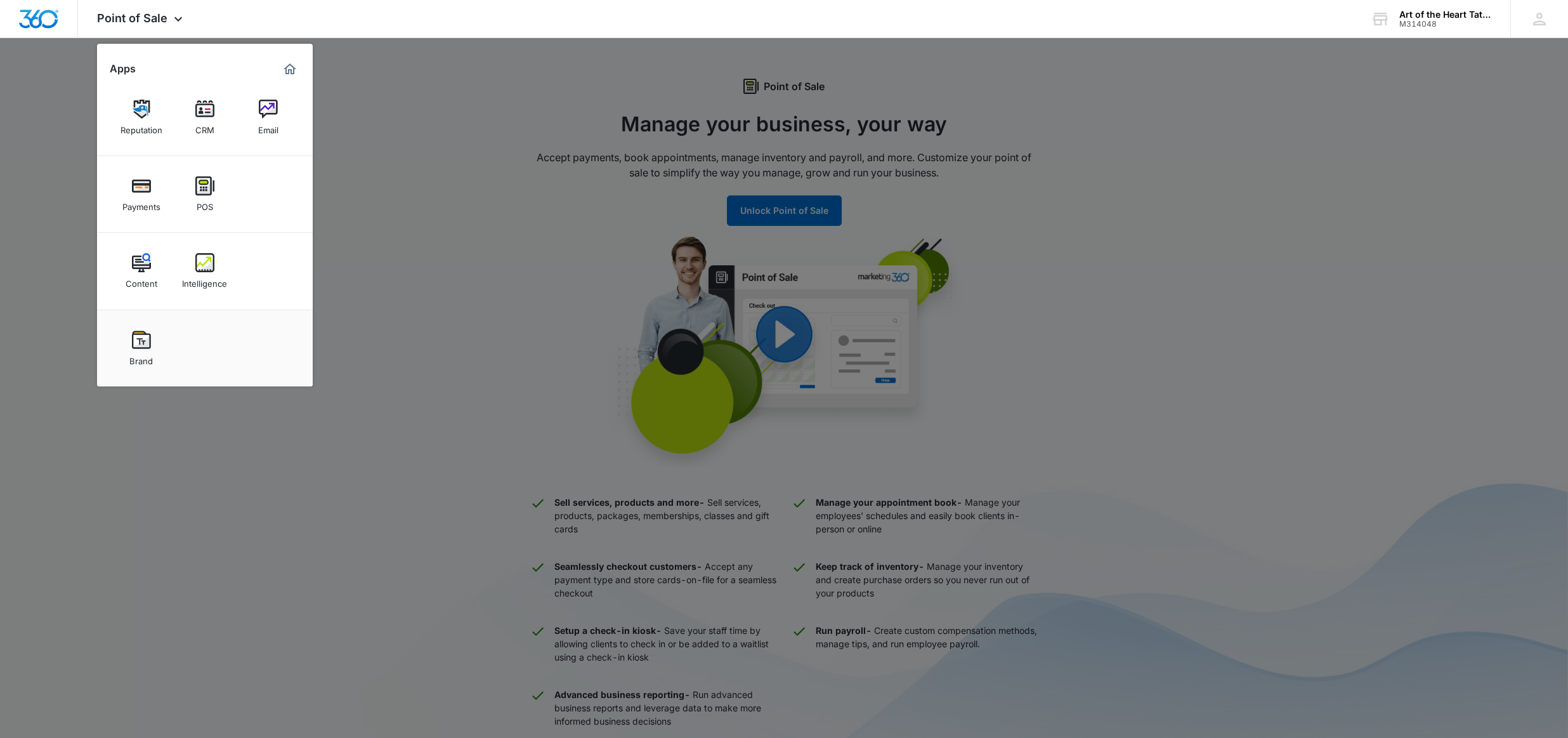
click at [210, 259] on img at bounding box center [205, 263] width 19 height 19
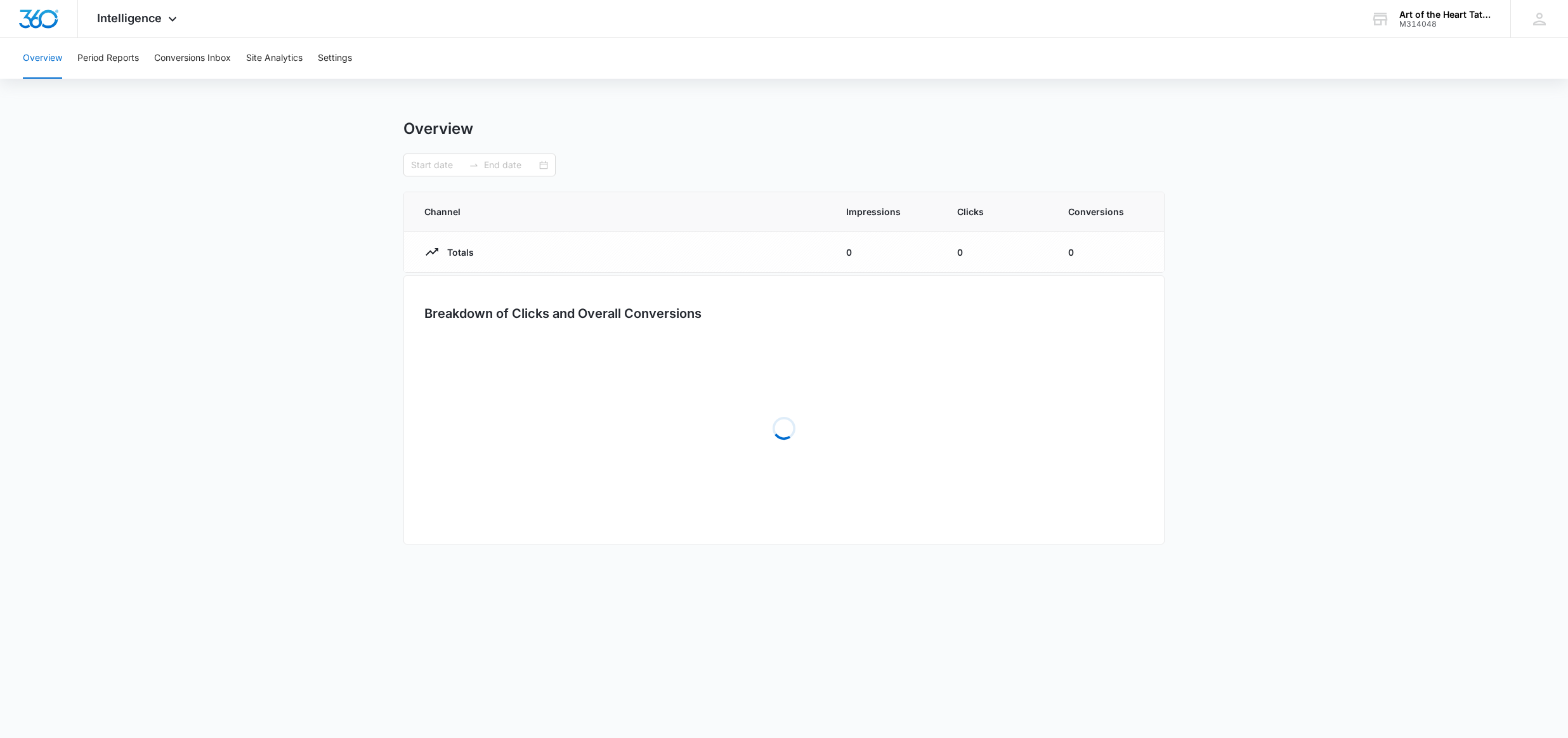
type input "[DATE]"
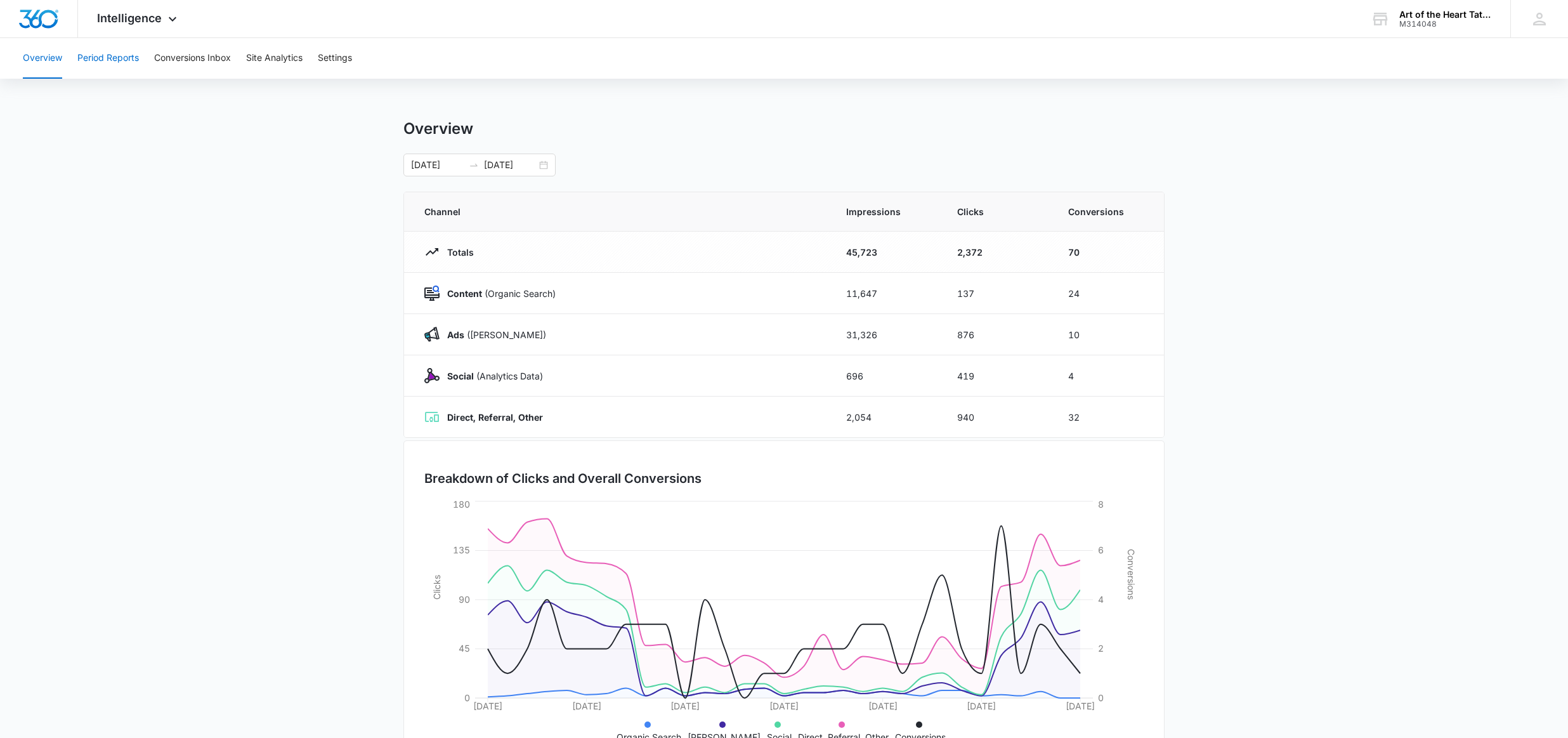
click at [112, 66] on button "Period Reports" at bounding box center [108, 58] width 62 height 41
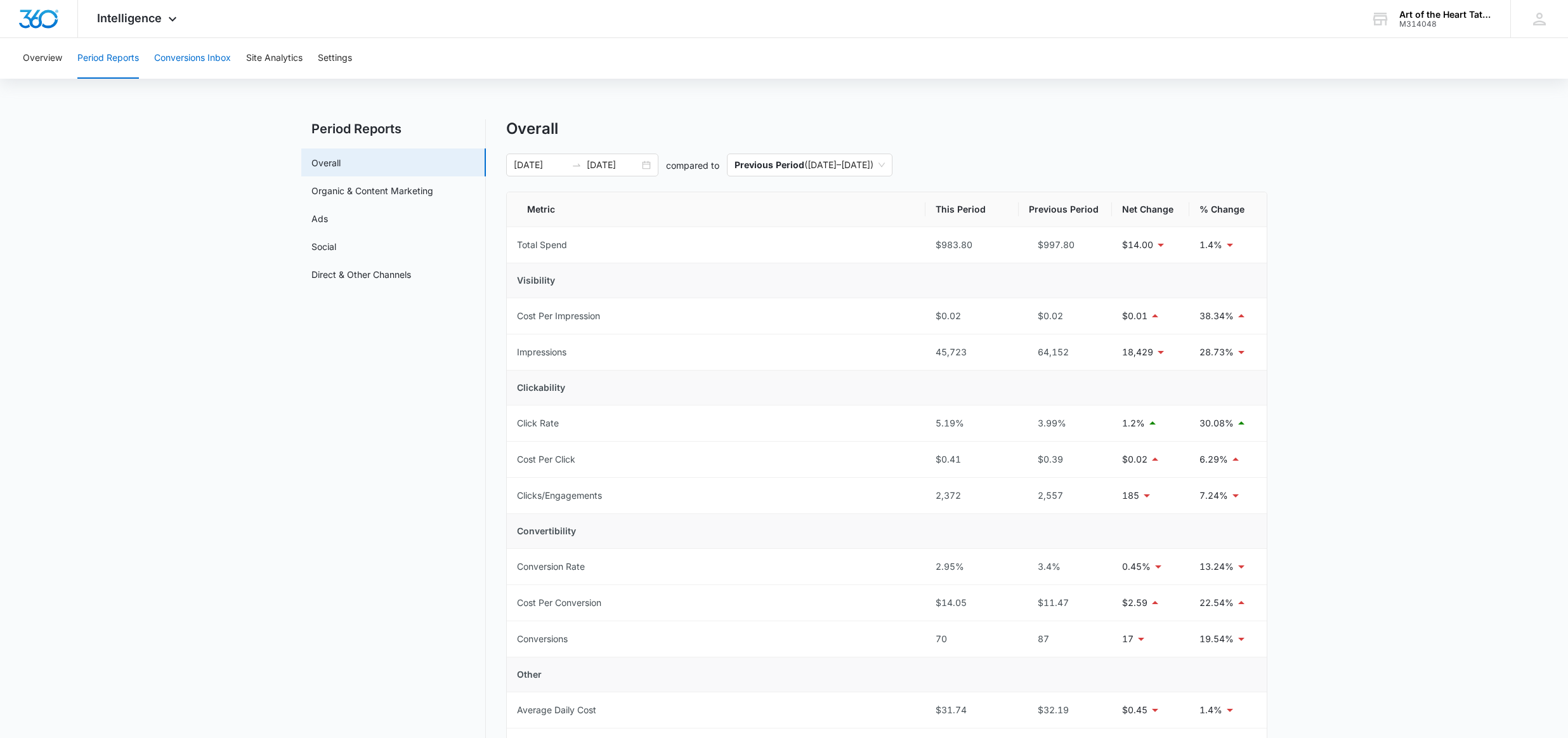
click at [154, 65] on button "Conversions Inbox" at bounding box center [193, 58] width 77 height 41
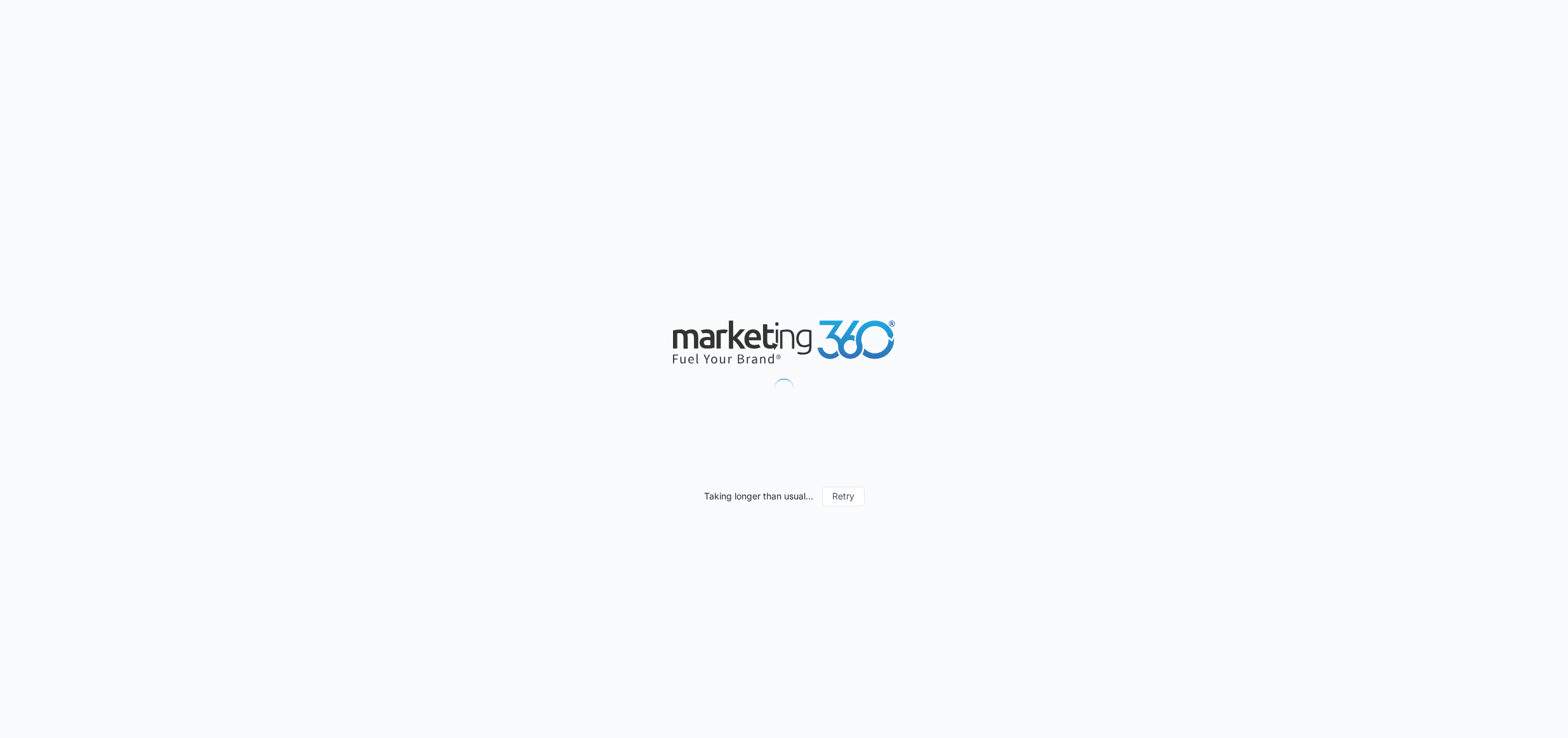
type input "08/10/2025"
type input "09/09/2025"
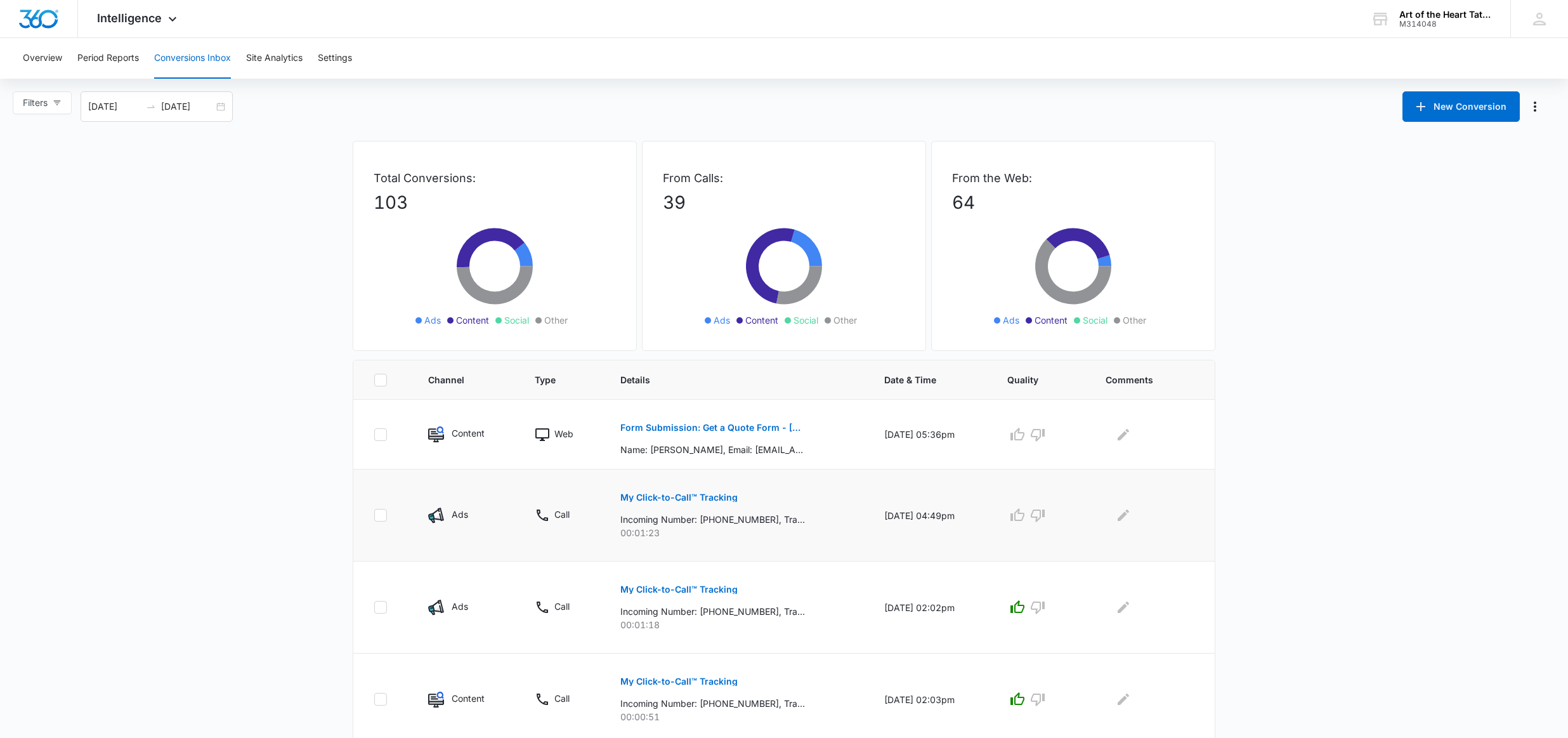
scroll to position [1, 0]
click at [1023, 511] on icon "button" at bounding box center [1017, 514] width 14 height 13
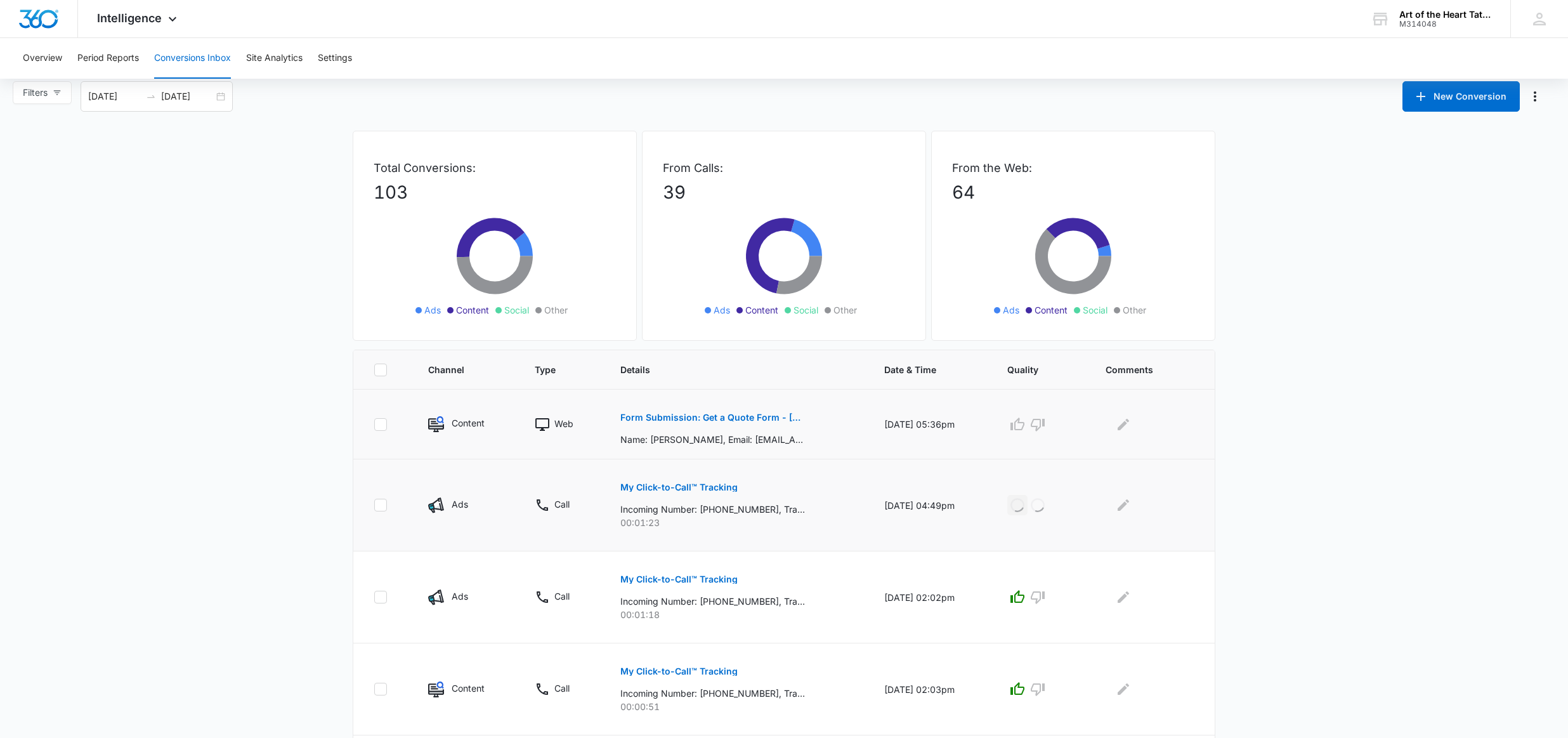
scroll to position [10, 1]
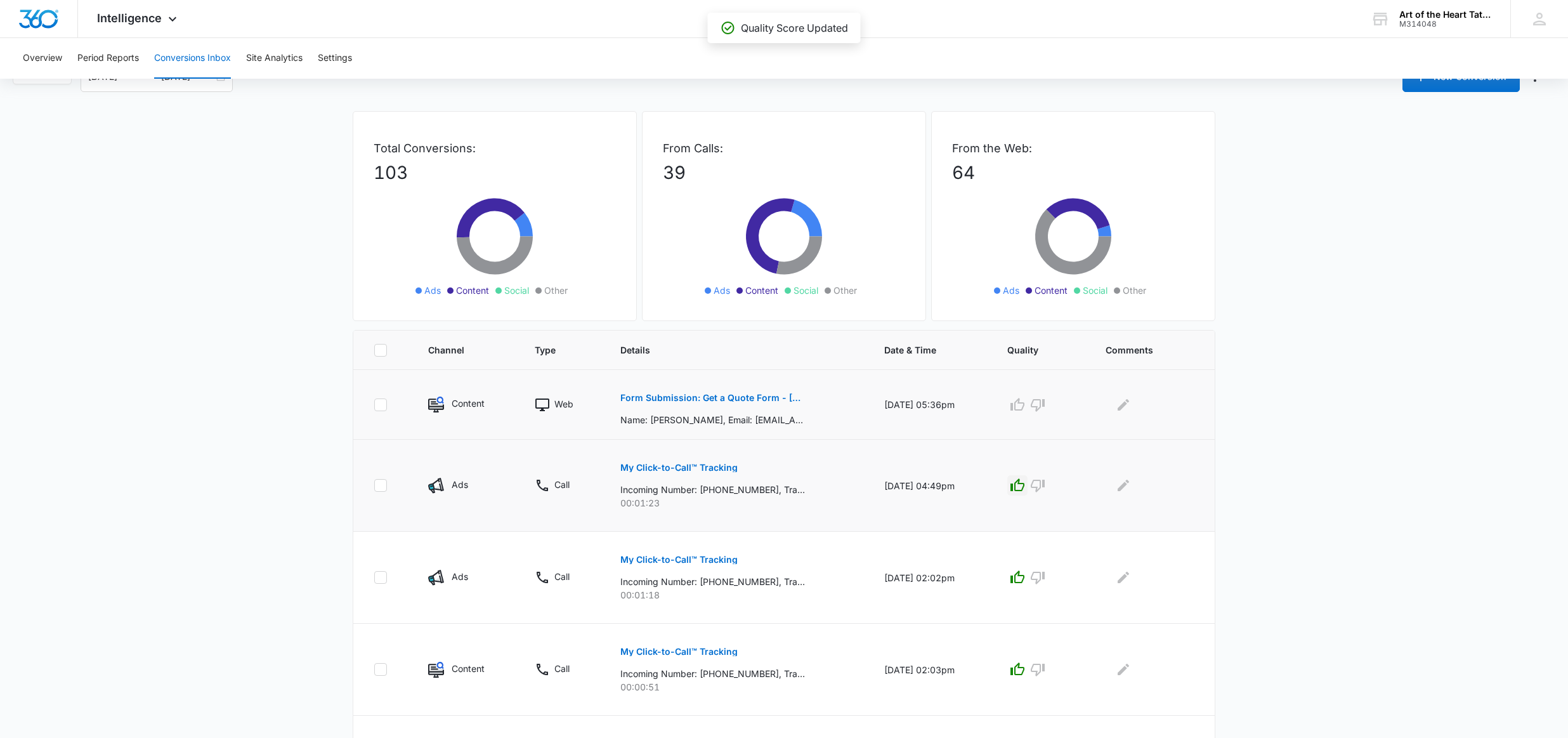
click at [756, 417] on div "Form Submission: Get a Quote Form - Utah (was previously both) Name: David Soll…" at bounding box center [736, 404] width 233 height 44
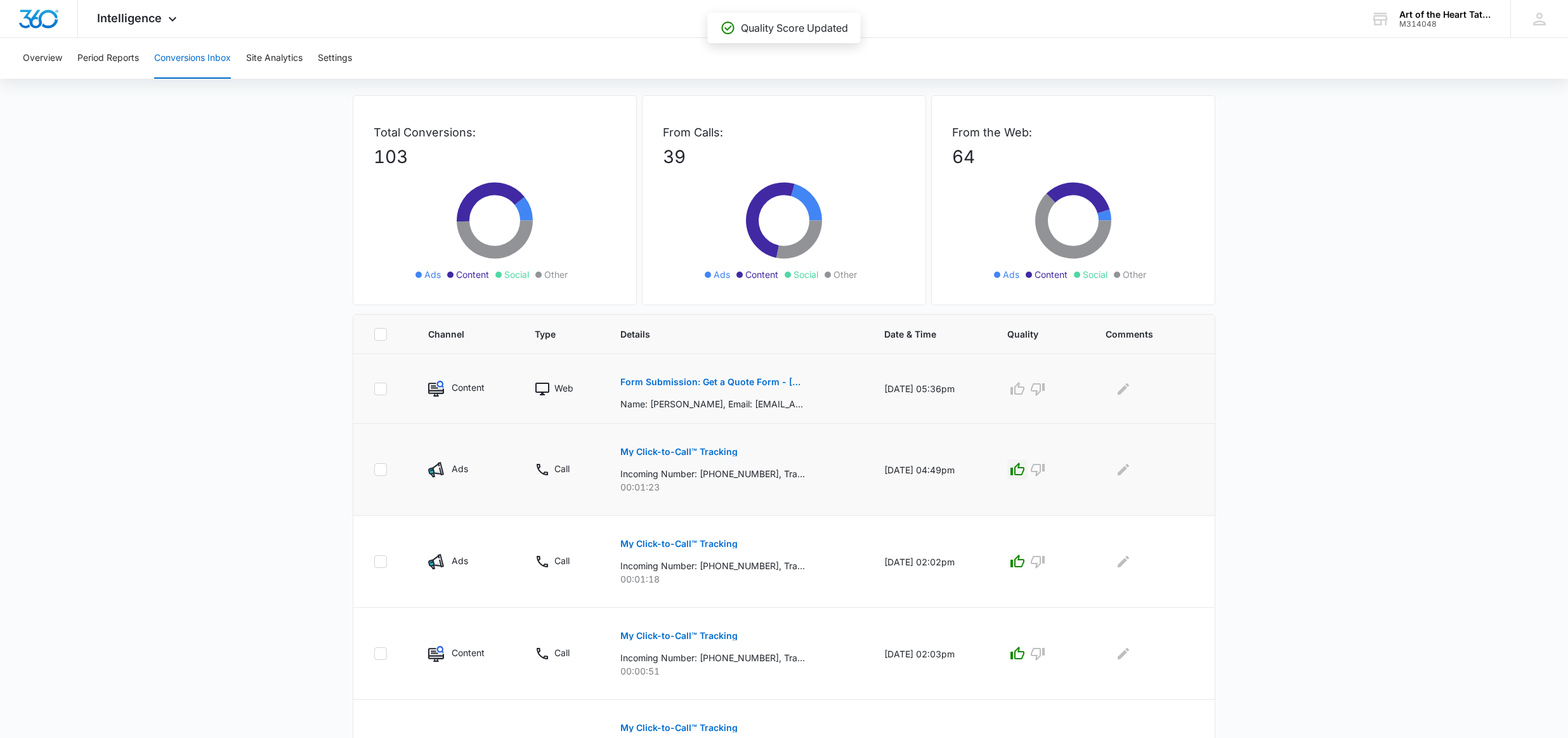
scroll to position [48, 0]
click at [728, 379] on p "Form Submission: Get a Quote Form - Utah (was previously both)" at bounding box center [712, 379] width 185 height 9
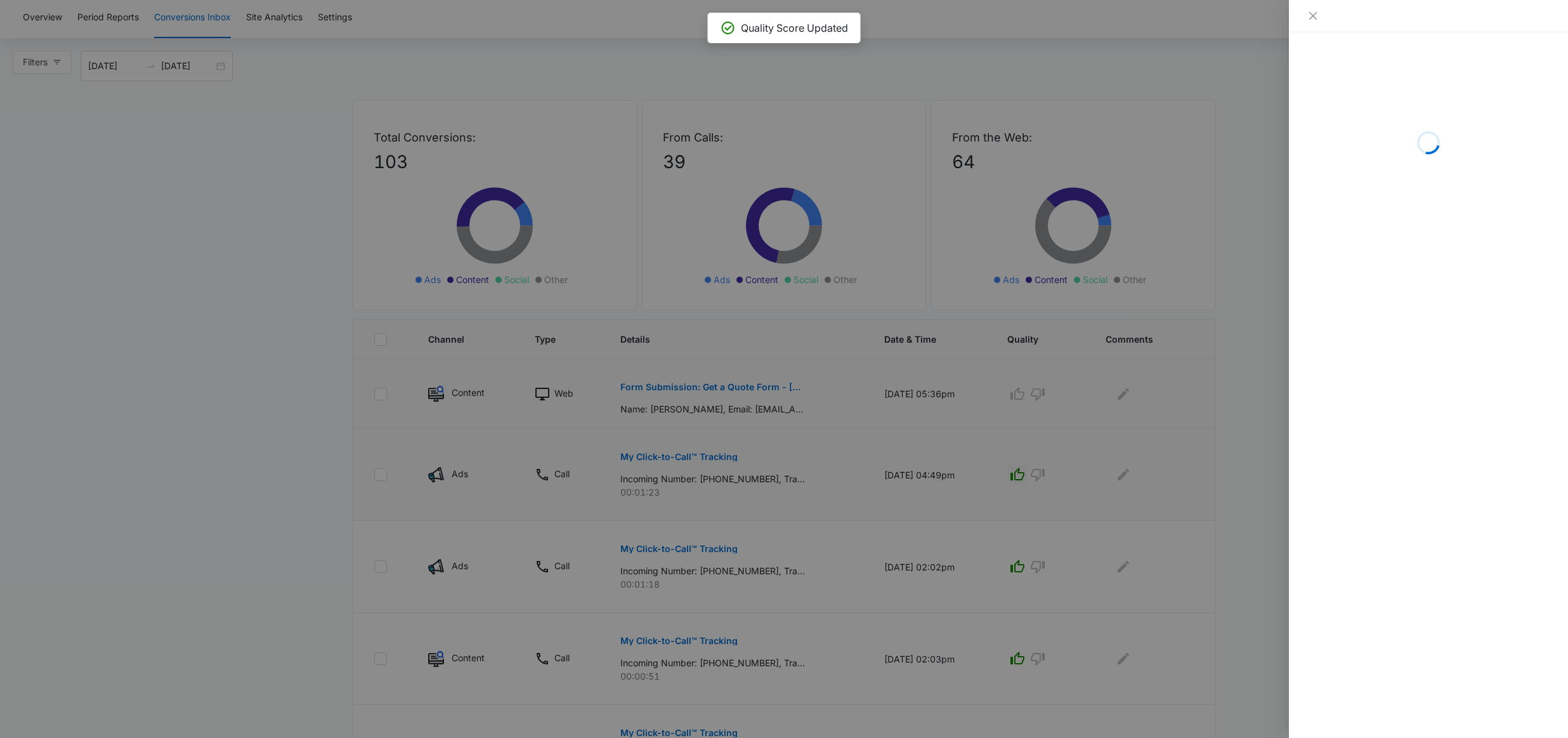
scroll to position [40, 0]
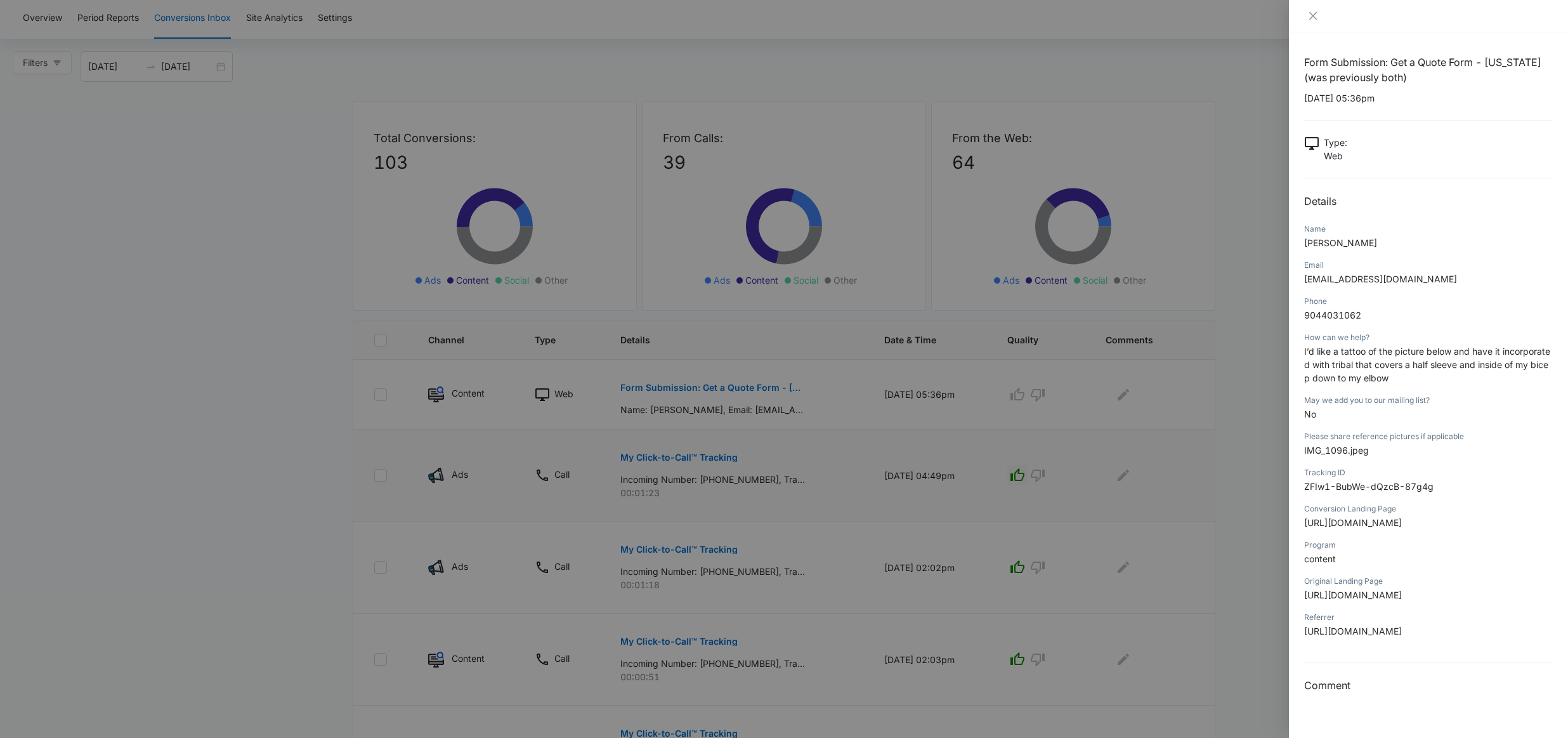
click at [888, 438] on div at bounding box center [784, 369] width 1568 height 738
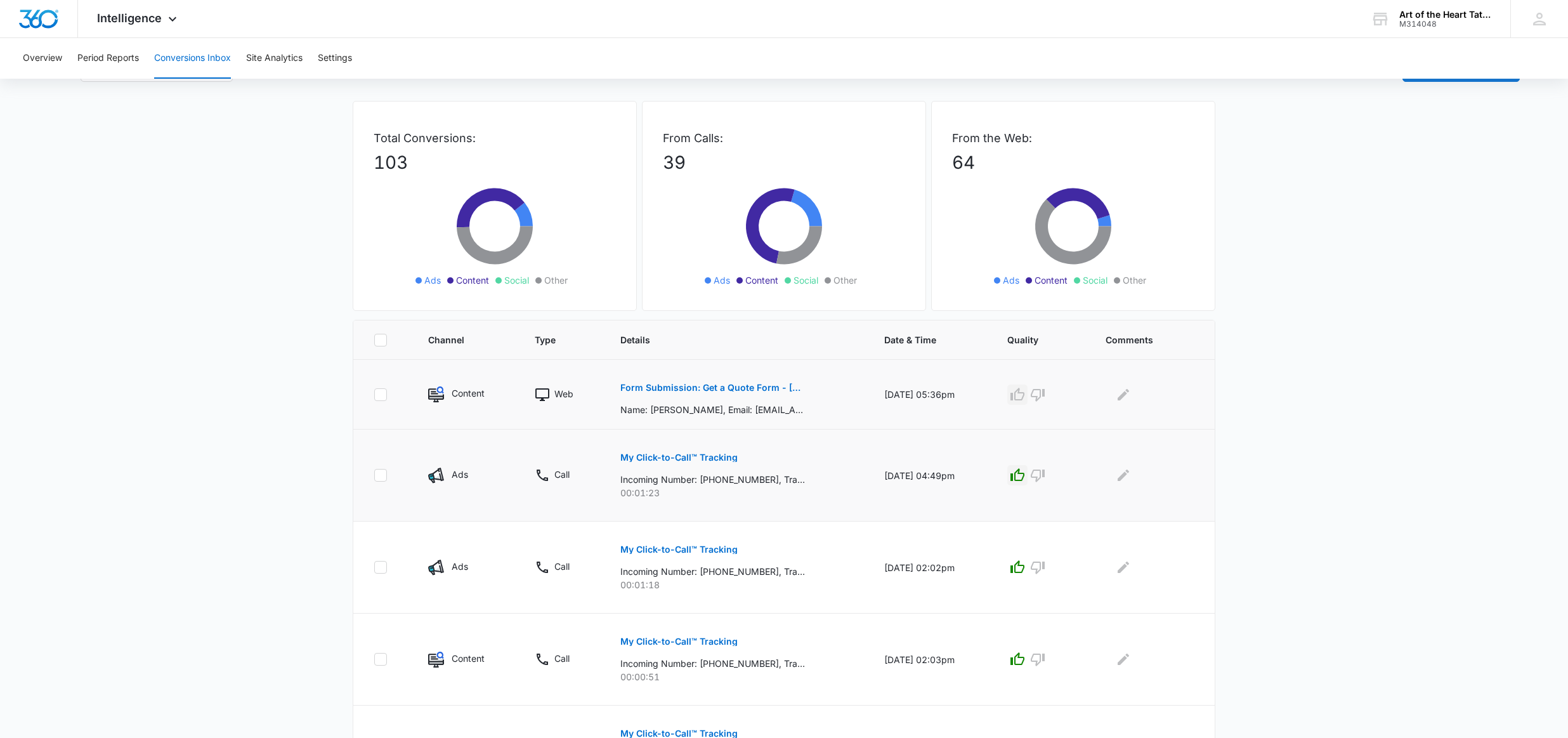
click at [1016, 399] on button "button" at bounding box center [1017, 394] width 20 height 20
